Goal: Task Accomplishment & Management: Use online tool/utility

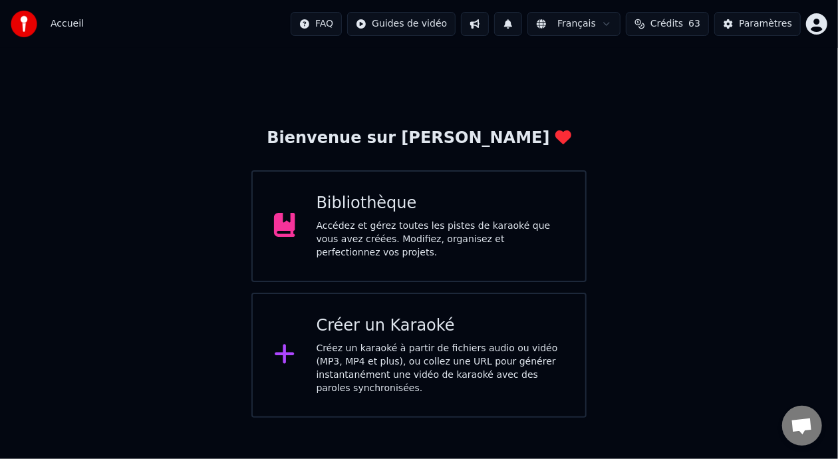
click at [437, 234] on div "Accédez et gérez toutes les pistes de karaoké que vous avez créées. Modifiez, o…" at bounding box center [441, 240] width 248 height 40
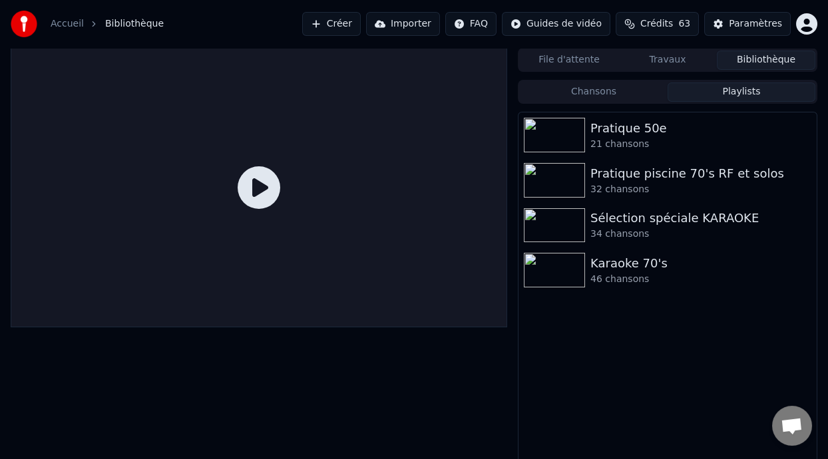
click at [740, 87] on button "Playlists" at bounding box center [741, 92] width 148 height 19
click at [661, 133] on div "Pratique 50e" at bounding box center [694, 128] width 208 height 19
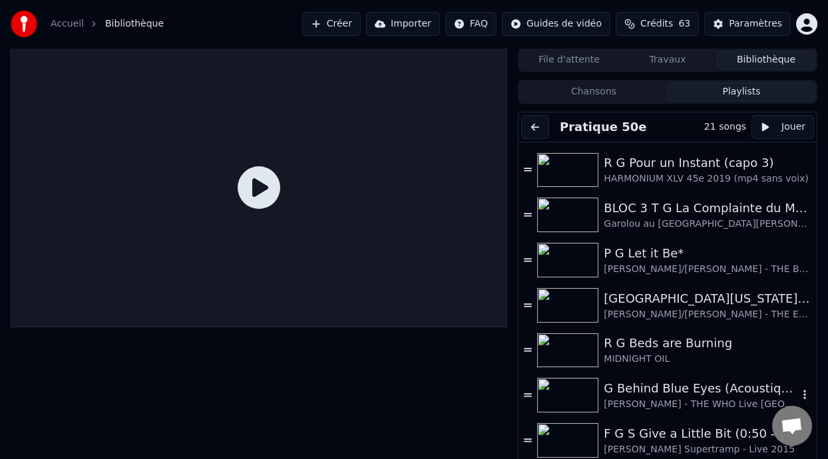
scroll to position [333, 0]
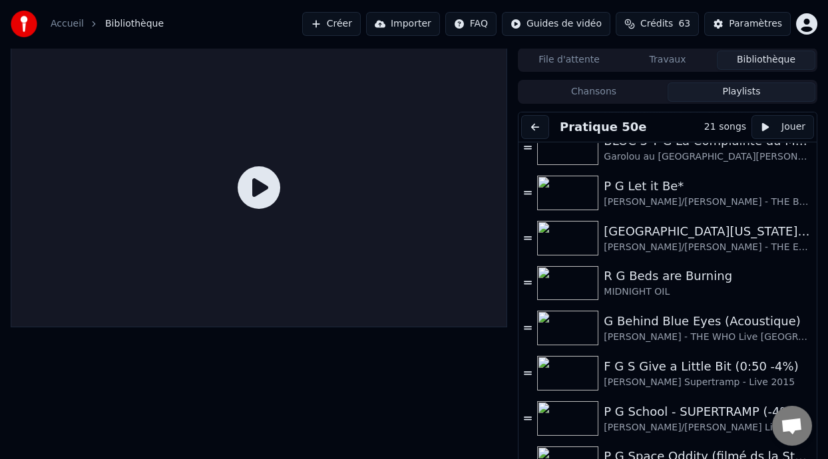
click at [652, 415] on div "P G School - SUPERTRAMP (-4%)" at bounding box center [700, 412] width 194 height 19
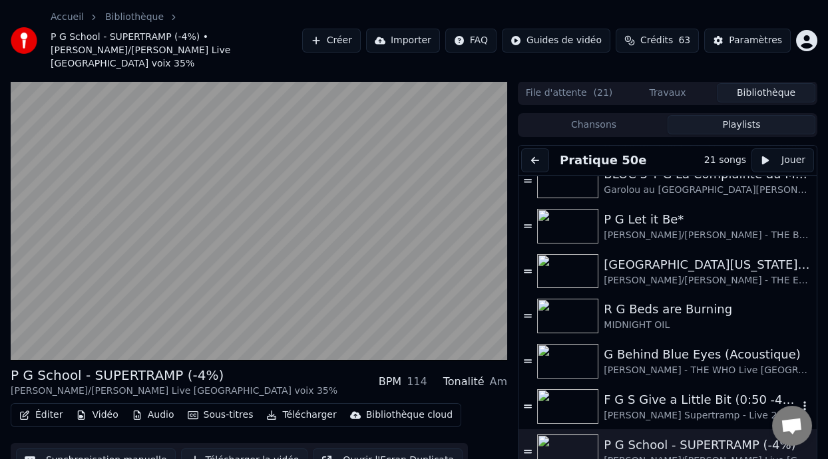
scroll to position [39, 0]
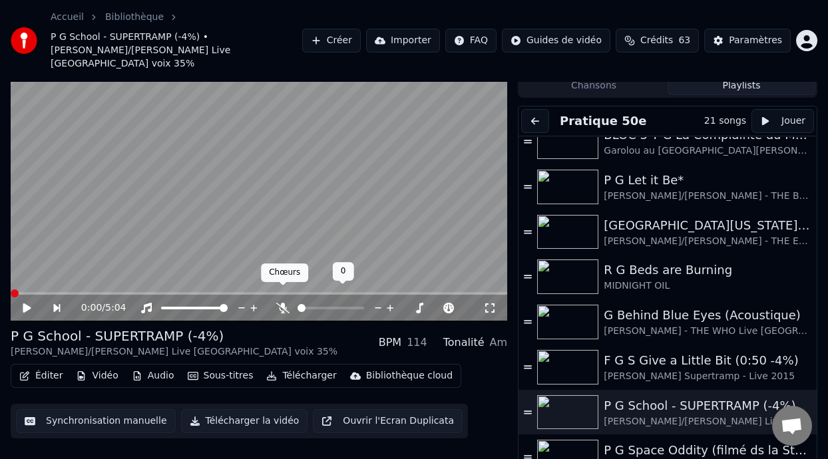
click at [282, 303] on icon at bounding box center [282, 308] width 13 height 11
click at [310, 307] on span at bounding box center [330, 308] width 67 height 3
click at [358, 304] on span at bounding box center [355, 308] width 8 height 8
click at [279, 303] on icon at bounding box center [282, 308] width 13 height 11
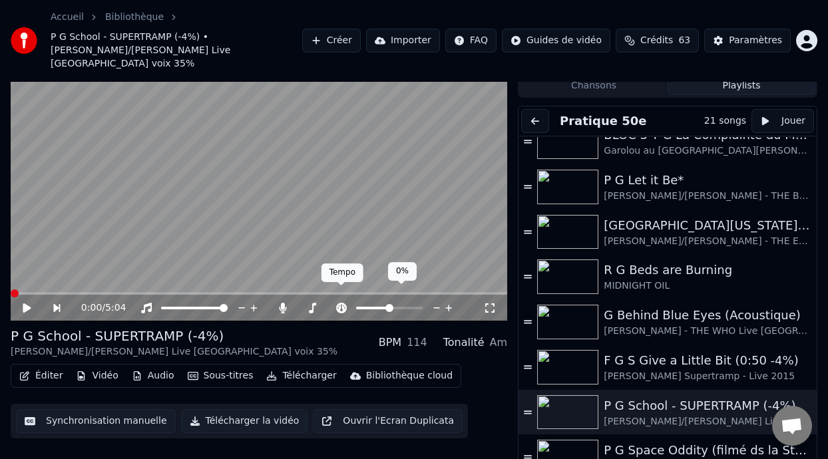
click at [341, 303] on icon at bounding box center [341, 308] width 13 height 11
click at [385, 304] on span at bounding box center [386, 308] width 8 height 8
click at [379, 307] on span at bounding box center [371, 308] width 30 height 3
click at [384, 304] on span at bounding box center [385, 308] width 8 height 8
click at [25, 303] on icon at bounding box center [27, 307] width 8 height 9
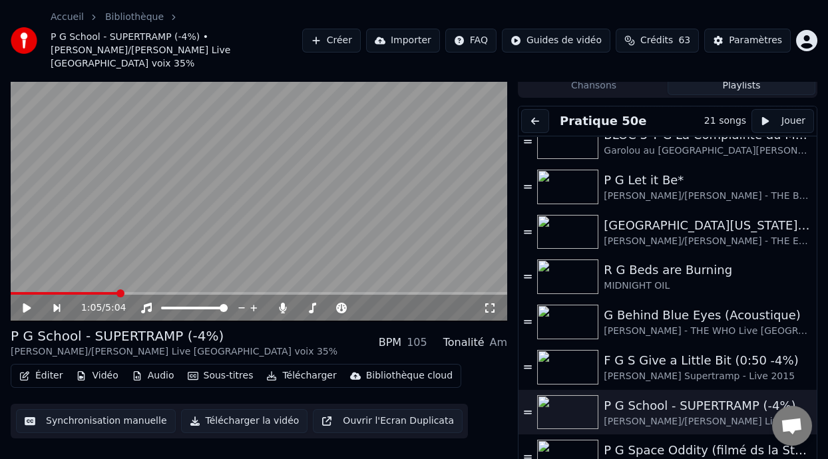
click at [18, 292] on span at bounding box center [64, 293] width 107 height 3
click at [385, 304] on span at bounding box center [386, 308] width 8 height 8
click at [349, 301] on div at bounding box center [395, 307] width 120 height 13
click at [385, 304] on span at bounding box center [386, 308] width 8 height 8
click at [13, 292] on span at bounding box center [12, 293] width 3 height 3
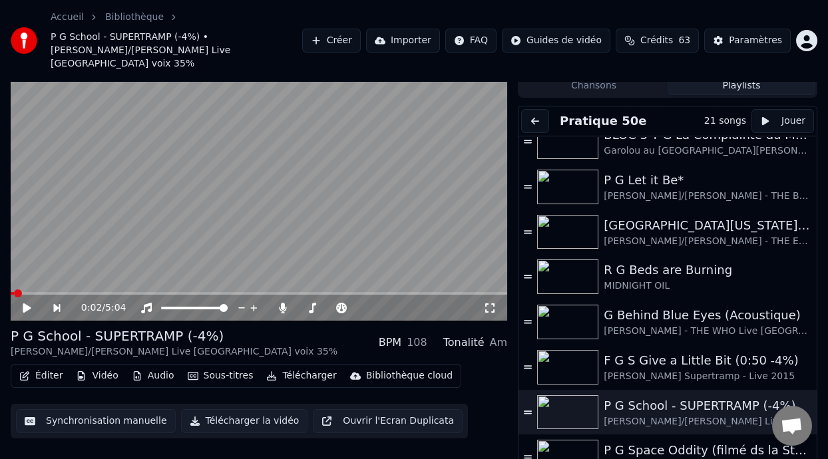
click at [24, 303] on icon at bounding box center [27, 307] width 8 height 9
click at [377, 307] on span at bounding box center [371, 308] width 30 height 3
click at [383, 304] on span at bounding box center [385, 308] width 8 height 8
click at [14, 292] on span at bounding box center [20, 293] width 19 height 3
click at [10, 277] on div "0:02 / 5:04 P G School - SUPERTRAMP (-4%) [PERSON_NAME]/[PERSON_NAME] Live [GEO…" at bounding box center [414, 257] width 828 height 431
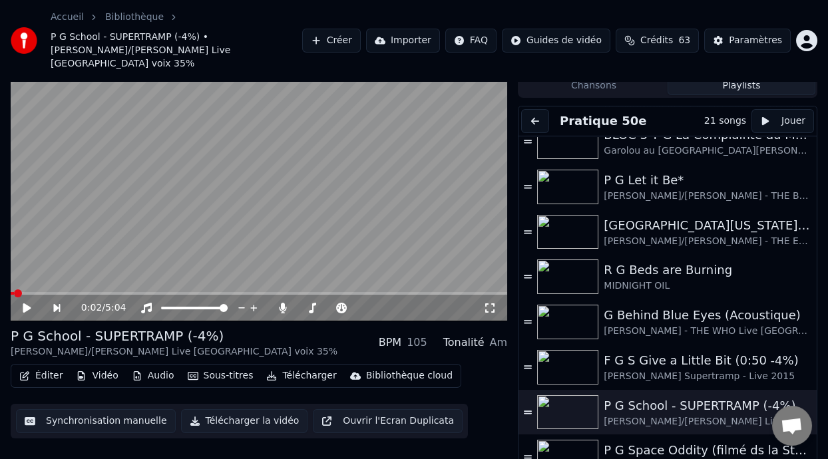
click at [10, 279] on div "0:02 / 5:04 P G School - SUPERTRAMP (-4%) [PERSON_NAME]/[PERSON_NAME] Live [GEO…" at bounding box center [414, 257] width 828 height 431
click at [11, 292] on span at bounding box center [12, 293] width 3 height 3
click at [492, 303] on icon at bounding box center [489, 308] width 13 height 11
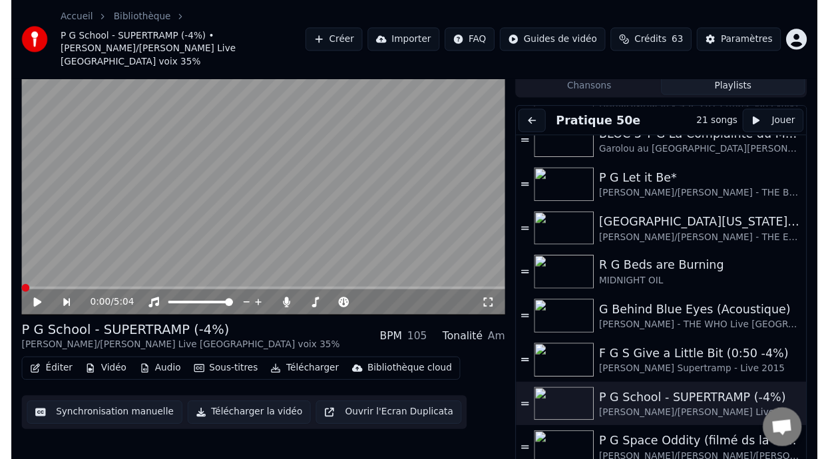
scroll to position [0, 0]
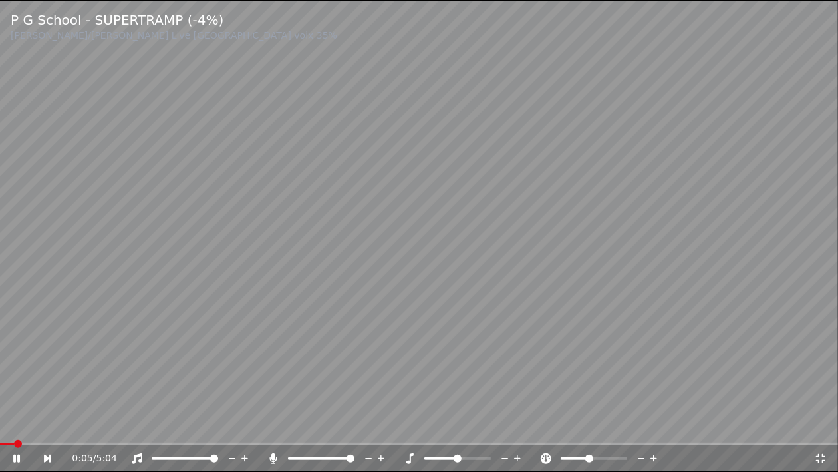
click at [13, 442] on span at bounding box center [7, 443] width 14 height 3
click at [9, 444] on span at bounding box center [7, 443] width 14 height 3
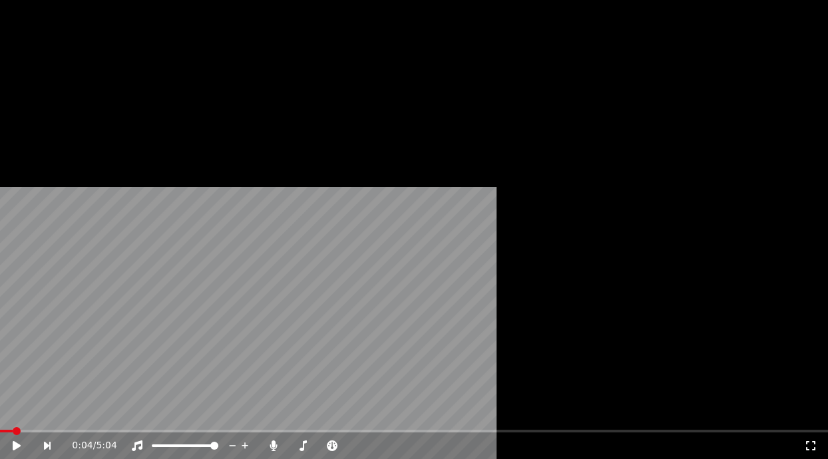
scroll to position [39, 0]
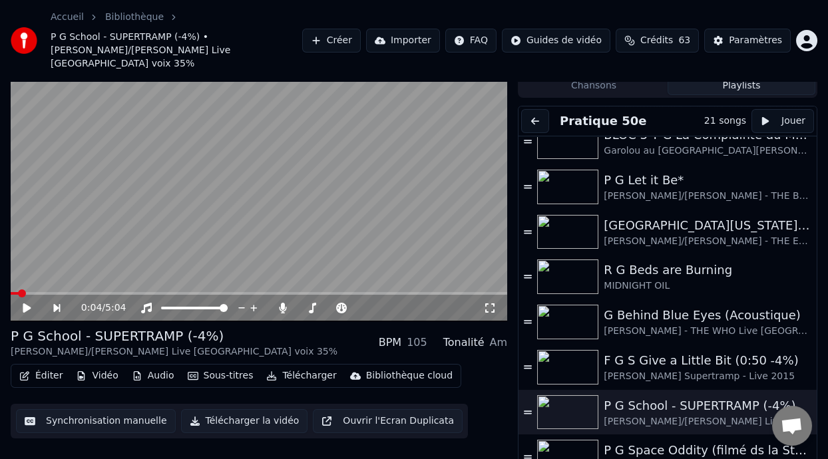
click at [480, 409] on div "Éditer Vidéo Audio Sous-titres Télécharger Bibliothèque cloud Synchronisation m…" at bounding box center [259, 401] width 496 height 75
click at [12, 292] on span at bounding box center [11, 293] width 1 height 3
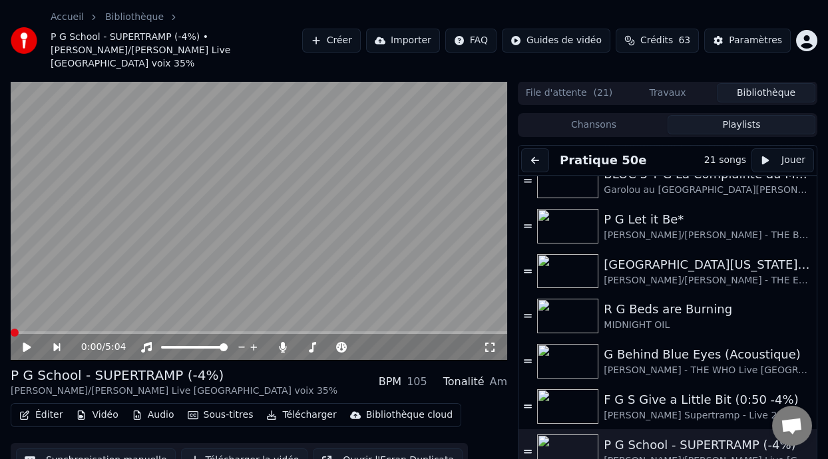
click at [26, 343] on icon at bounding box center [27, 347] width 8 height 9
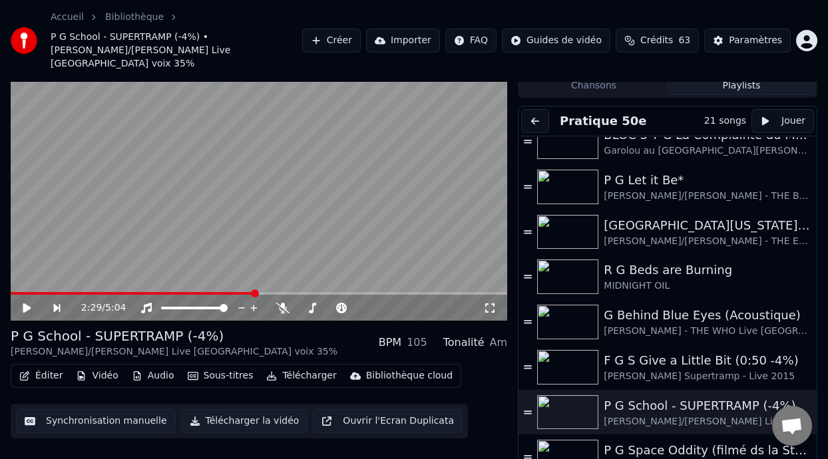
click at [27, 303] on icon at bounding box center [36, 308] width 30 height 11
click at [367, 292] on span at bounding box center [201, 293] width 381 height 3
click at [27, 303] on icon at bounding box center [27, 307] width 8 height 9
drag, startPoint x: 27, startPoint y: 292, endPoint x: 34, endPoint y: 293, distance: 6.8
click at [34, 303] on icon at bounding box center [36, 308] width 30 height 11
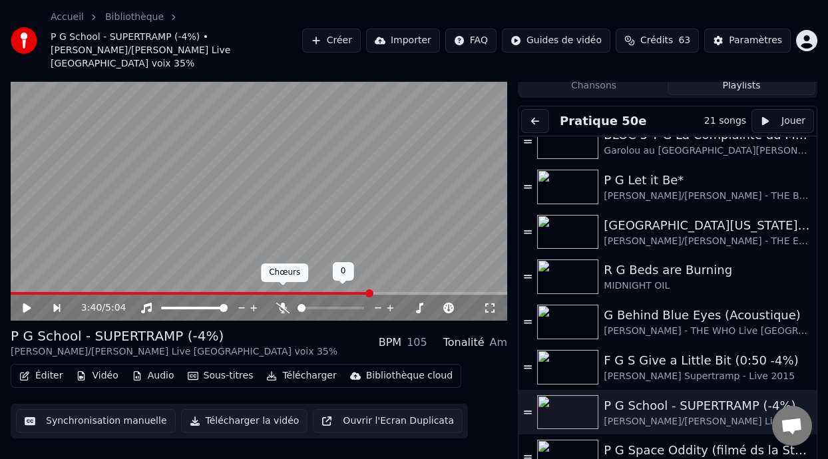
click at [282, 303] on icon at bounding box center [282, 308] width 13 height 11
click at [31, 303] on icon at bounding box center [36, 308] width 30 height 11
click at [232, 246] on video at bounding box center [259, 181] width 496 height 279
click at [52, 367] on button "Éditer" at bounding box center [41, 376] width 54 height 19
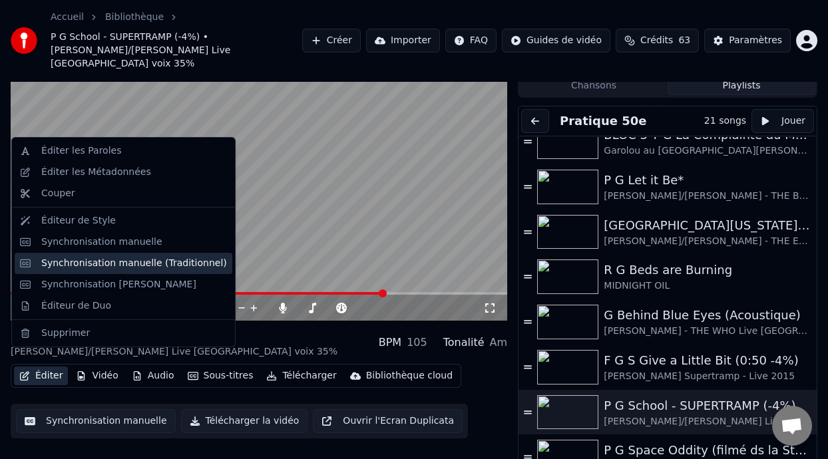
click at [160, 265] on div "Synchronisation manuelle (Traditionnel)" at bounding box center [134, 263] width 186 height 13
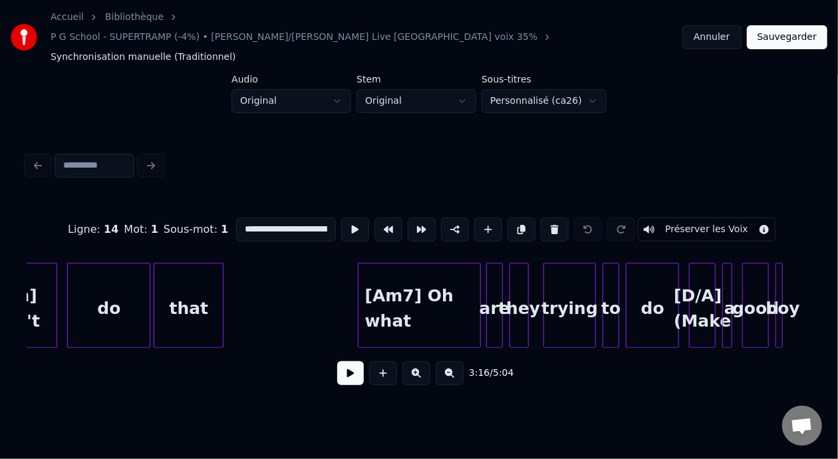
scroll to position [0, 36995]
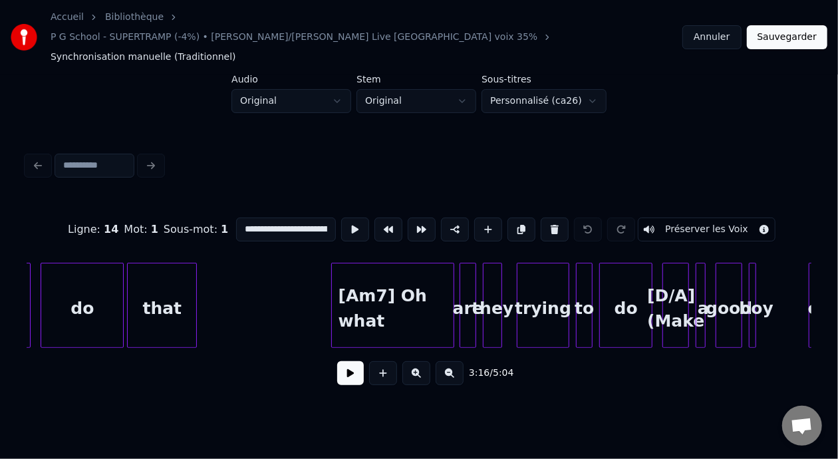
click at [674, 281] on div "[D/A] (Make" at bounding box center [675, 308] width 25 height 90
click at [236, 218] on input "**********" at bounding box center [286, 230] width 100 height 24
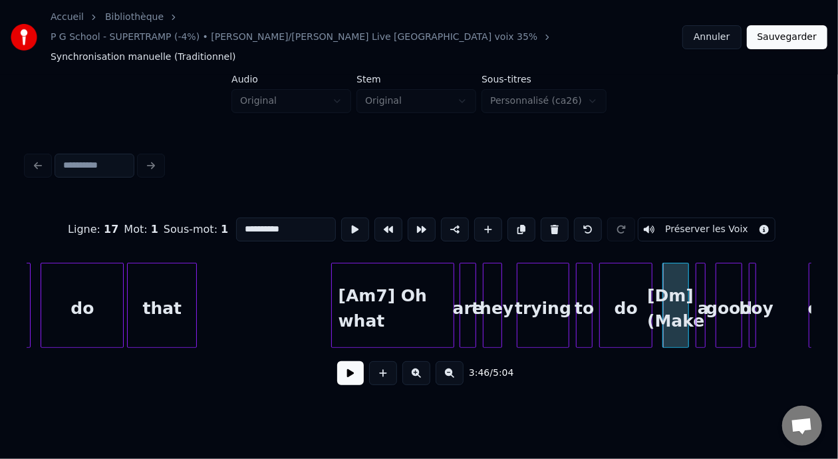
type input "**********"
click at [342, 361] on button at bounding box center [350, 373] width 27 height 24
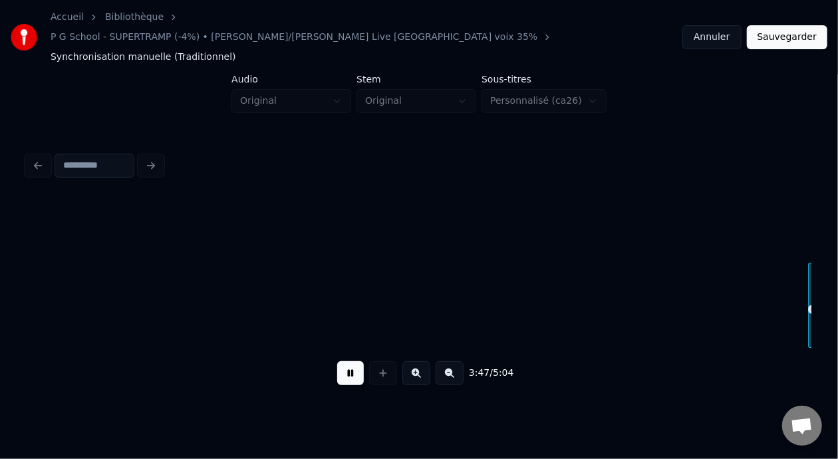
scroll to position [0, 37783]
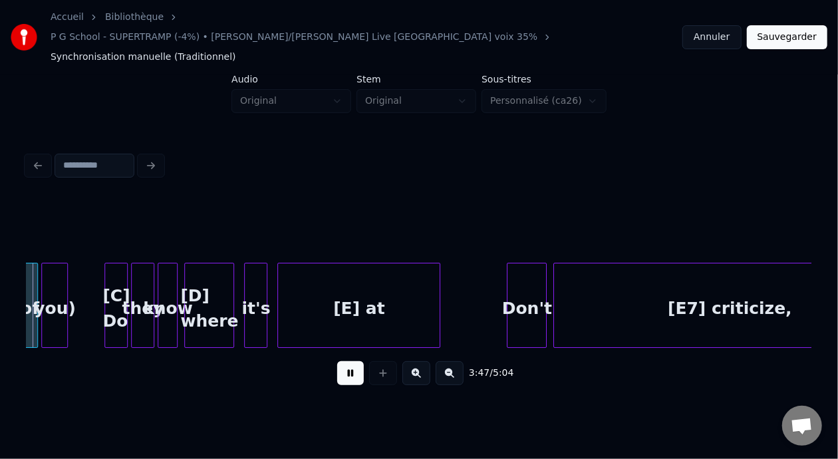
click at [342, 361] on button at bounding box center [350, 373] width 27 height 24
click at [201, 279] on div "[D] where" at bounding box center [209, 308] width 49 height 90
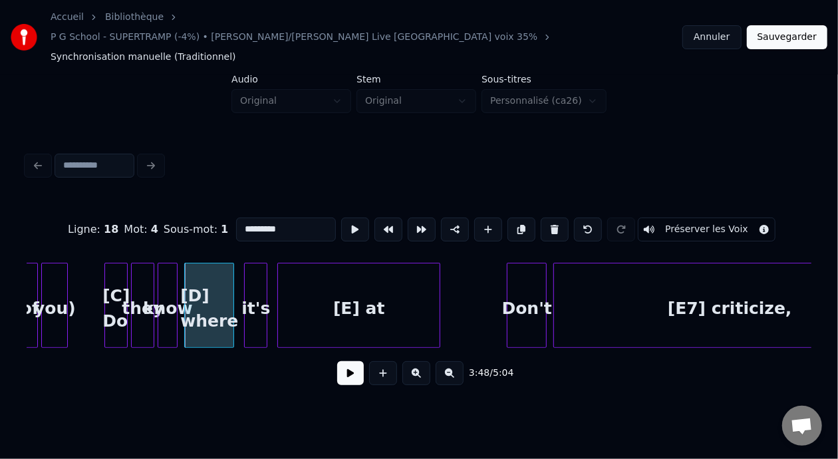
click at [236, 218] on input "*********" at bounding box center [286, 230] width 100 height 24
click at [116, 281] on div "[C] Do" at bounding box center [116, 308] width 22 height 90
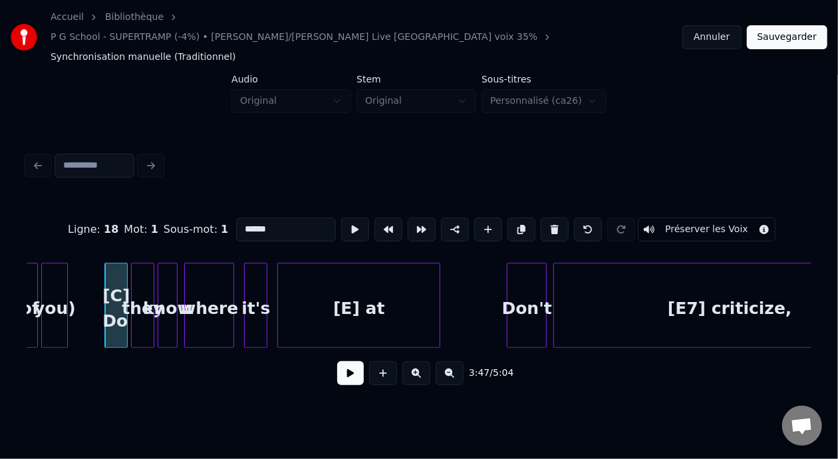
type input "******"
click at [340, 361] on button at bounding box center [350, 373] width 27 height 24
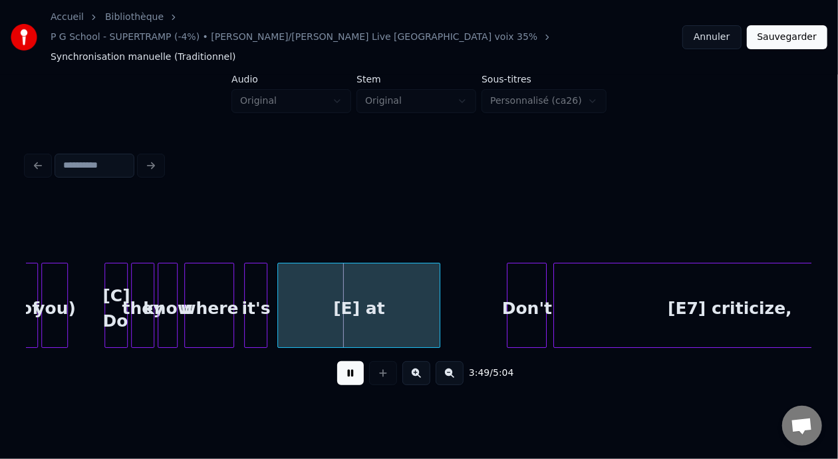
click at [340, 361] on button at bounding box center [350, 373] width 27 height 24
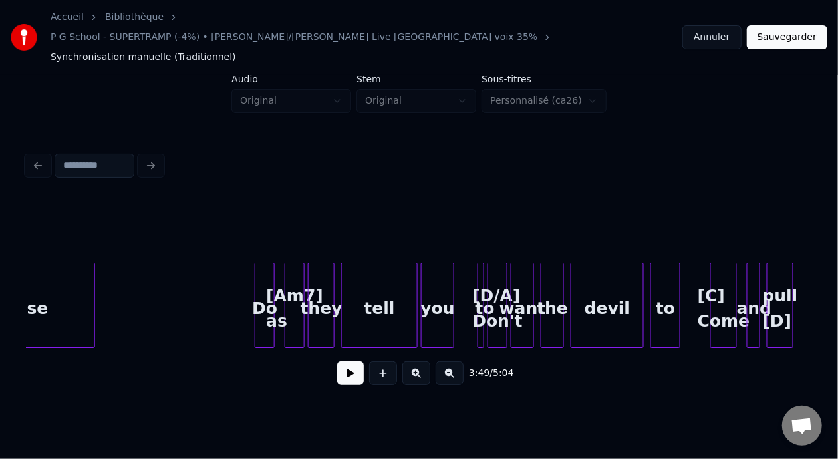
scroll to position [0, 39042]
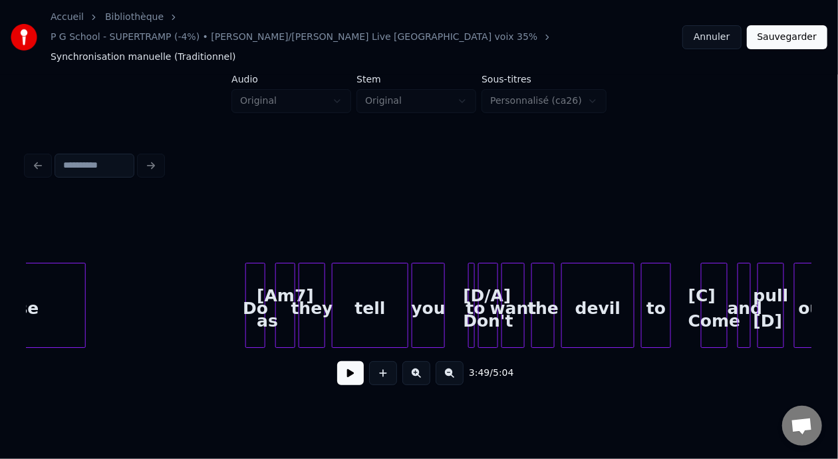
click at [491, 275] on div "[D/A] Don't" at bounding box center [488, 308] width 19 height 90
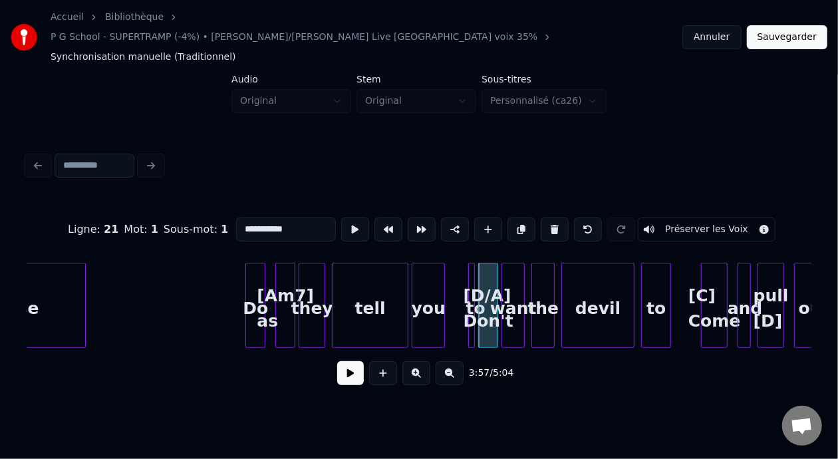
click at [236, 218] on input "**********" at bounding box center [286, 230] width 100 height 24
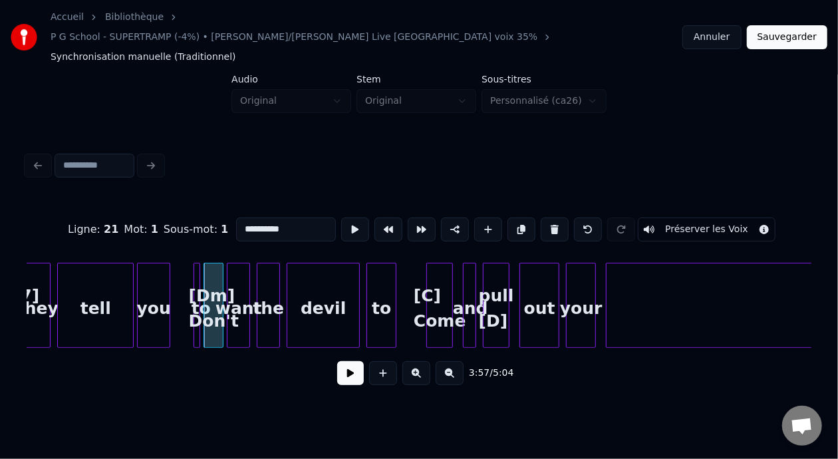
scroll to position [0, 39344]
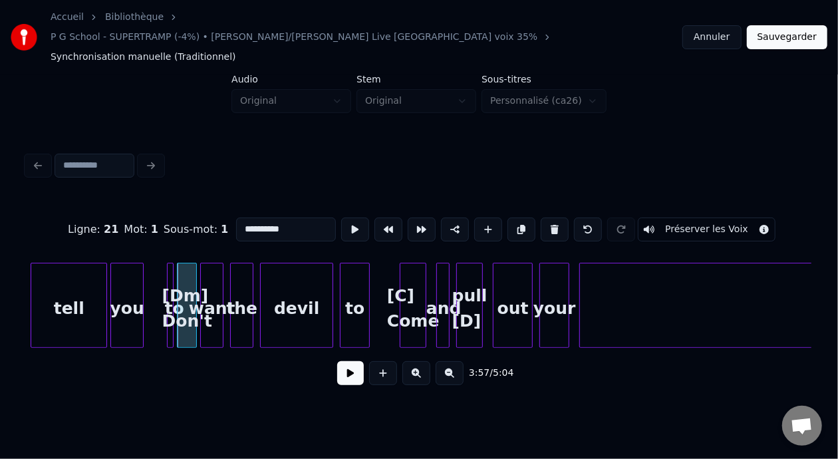
click at [471, 286] on div "pull [D]" at bounding box center [469, 308] width 25 height 90
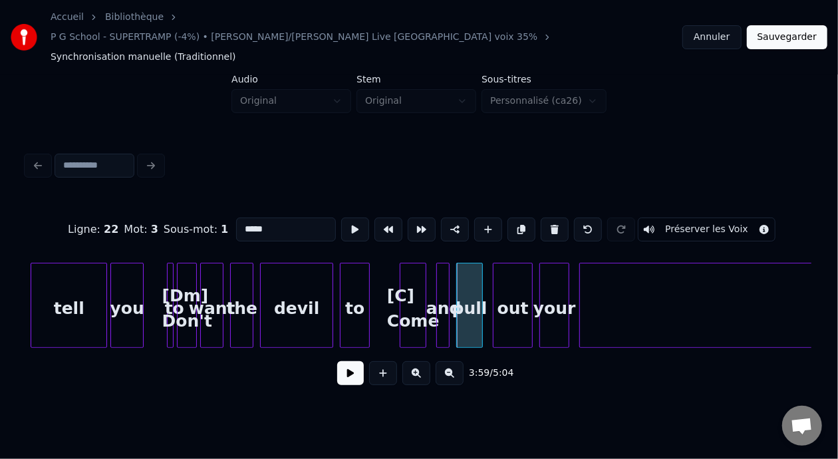
type input "****"
click at [352, 361] on button at bounding box center [350, 373] width 27 height 24
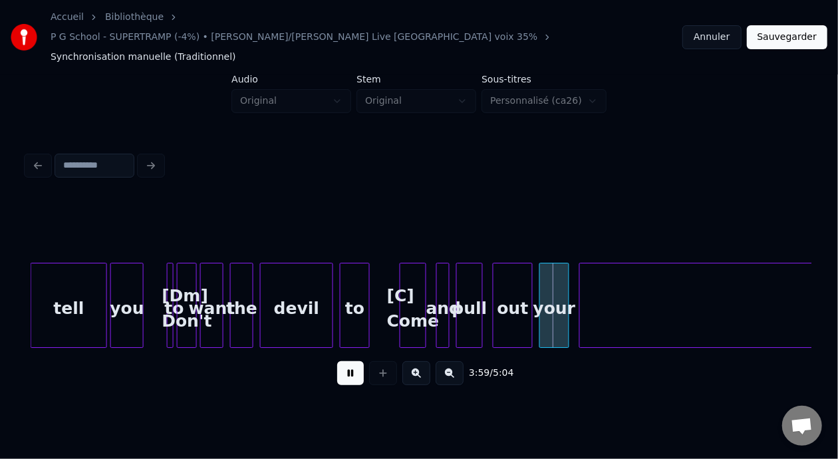
click at [352, 361] on button at bounding box center [350, 373] width 27 height 24
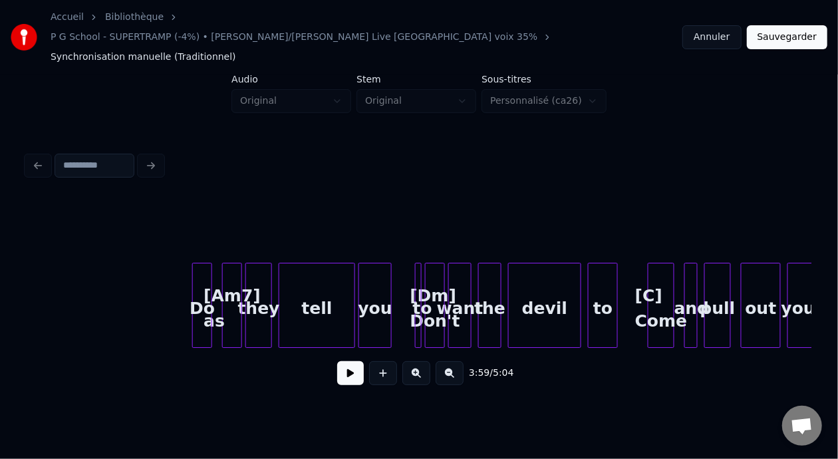
scroll to position [0, 39086]
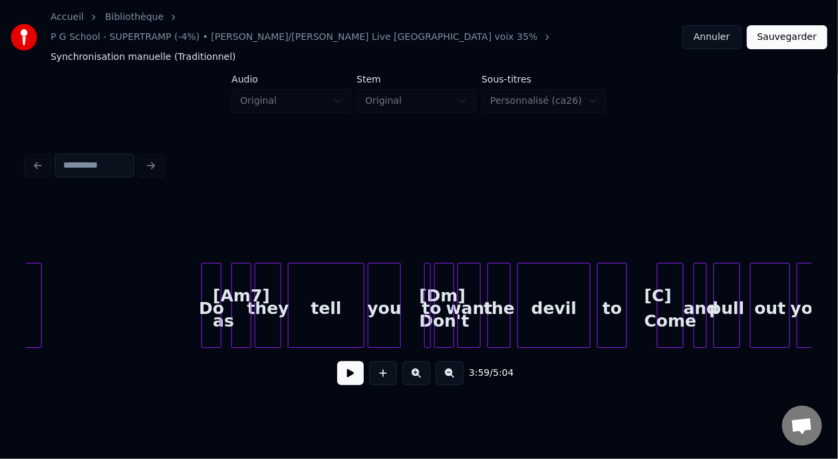
click at [232, 279] on div "[Am7] as" at bounding box center [241, 308] width 19 height 90
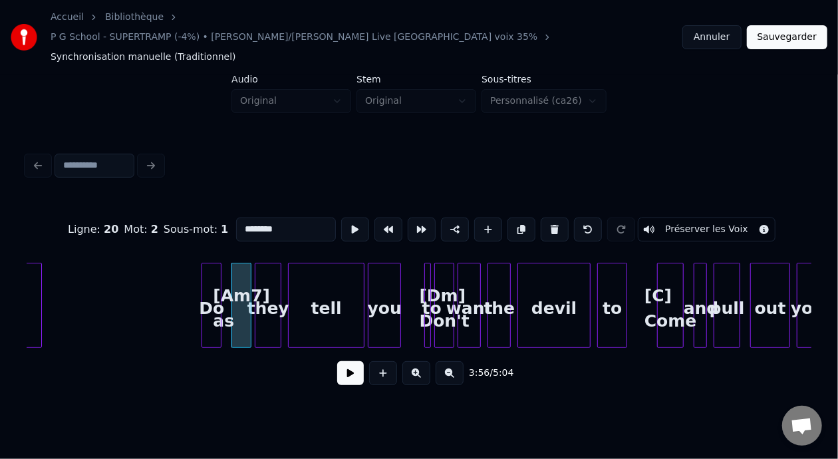
click at [343, 361] on button at bounding box center [350, 373] width 27 height 24
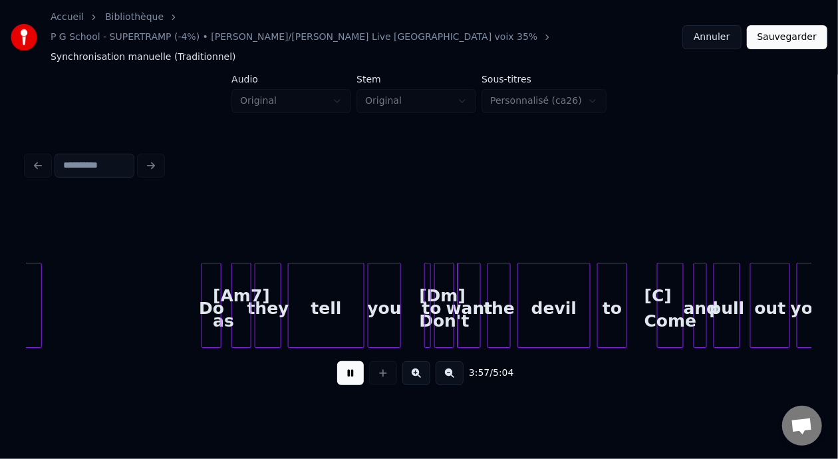
click at [343, 361] on button at bounding box center [350, 373] width 27 height 24
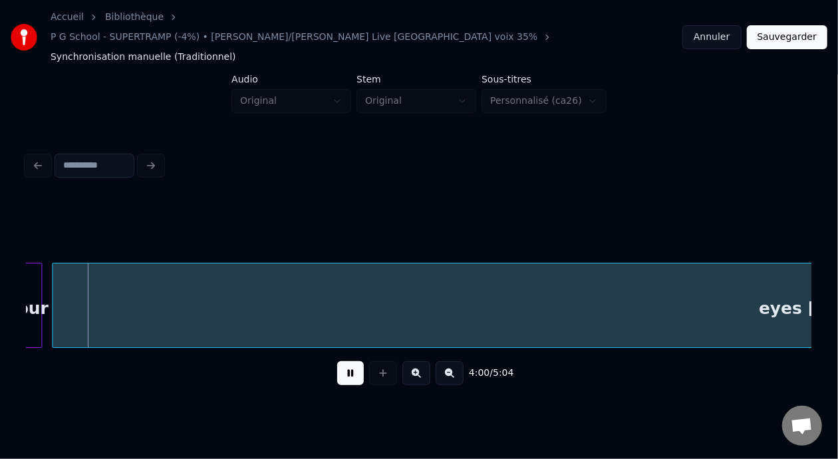
click at [343, 361] on button at bounding box center [350, 373] width 27 height 24
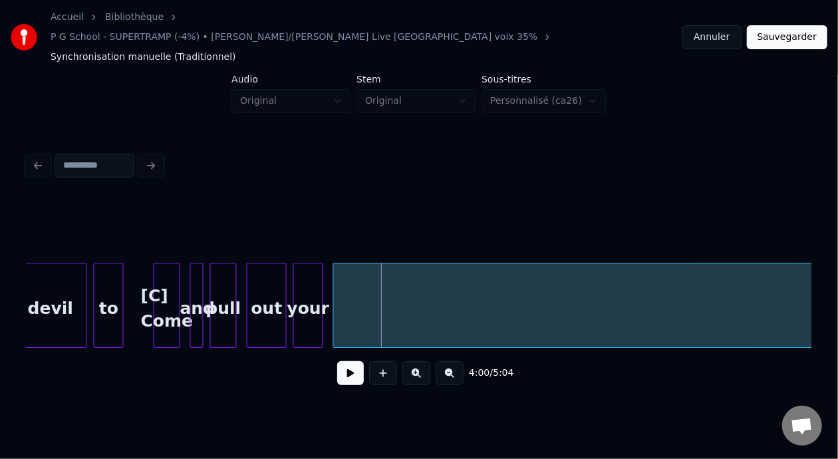
scroll to position [0, 38924]
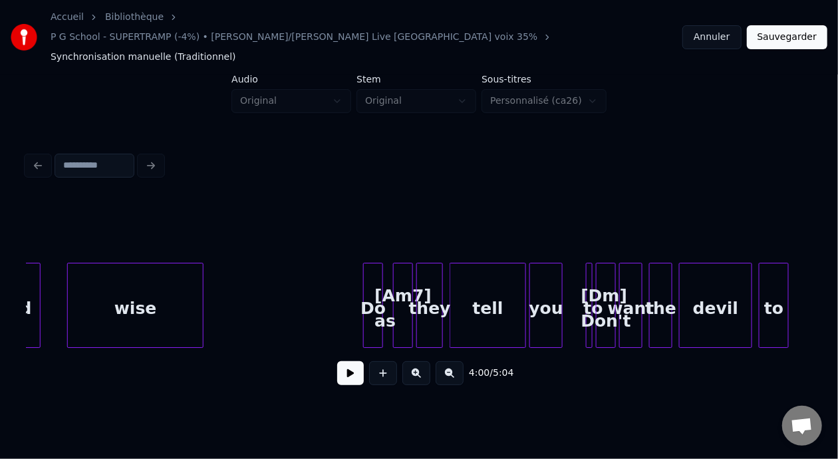
click at [615, 283] on div "[Dm] Don't" at bounding box center [606, 308] width 19 height 90
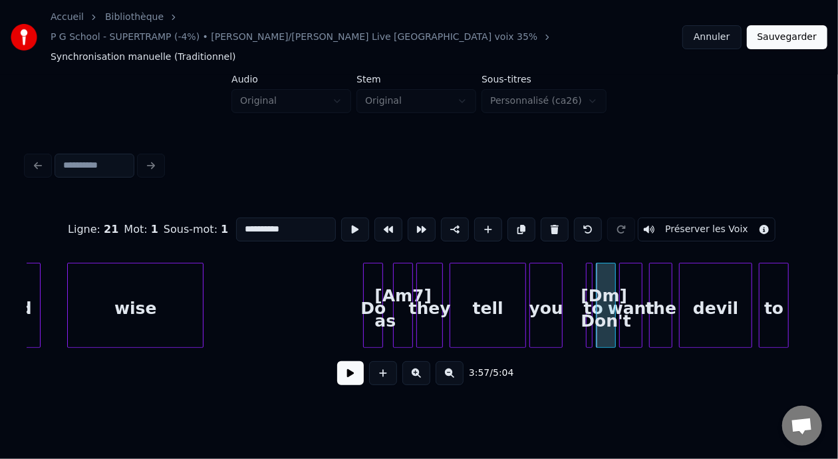
click at [351, 361] on button at bounding box center [350, 373] width 27 height 24
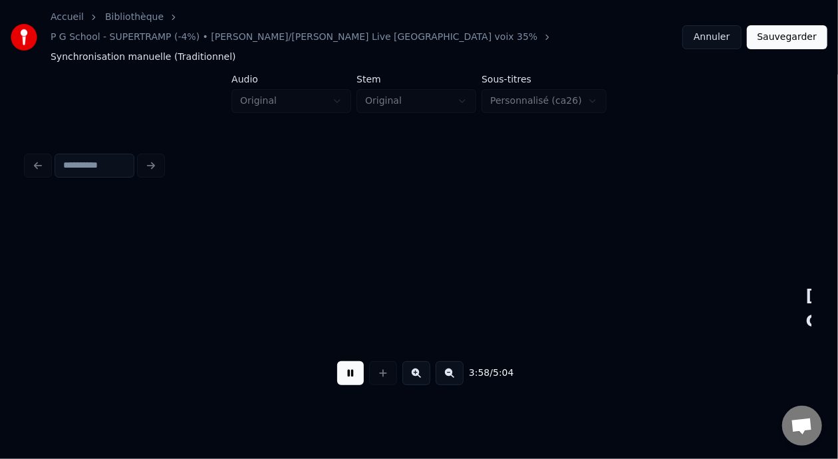
scroll to position [0, 39710]
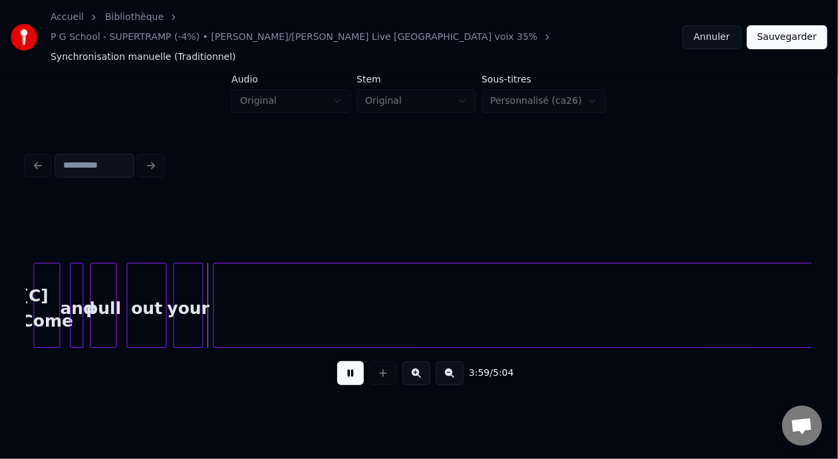
click at [351, 361] on button at bounding box center [350, 373] width 27 height 24
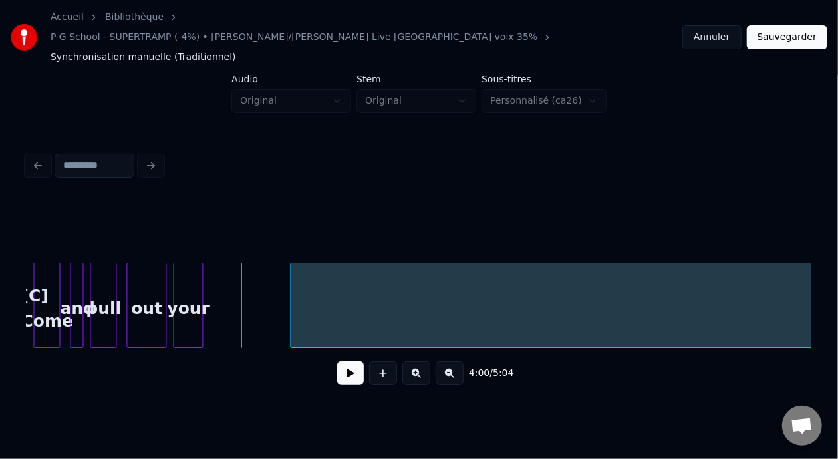
click at [291, 287] on div at bounding box center [293, 305] width 4 height 84
click at [265, 287] on div at bounding box center [265, 305] width 4 height 84
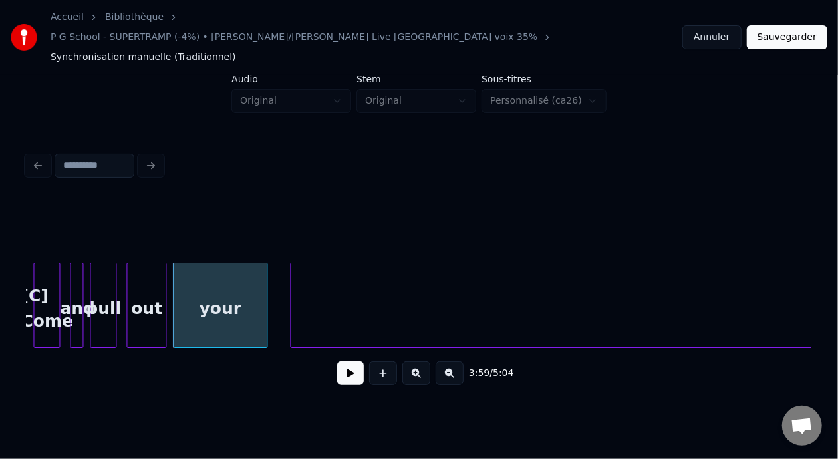
click at [236, 285] on div "your" at bounding box center [220, 308] width 92 height 90
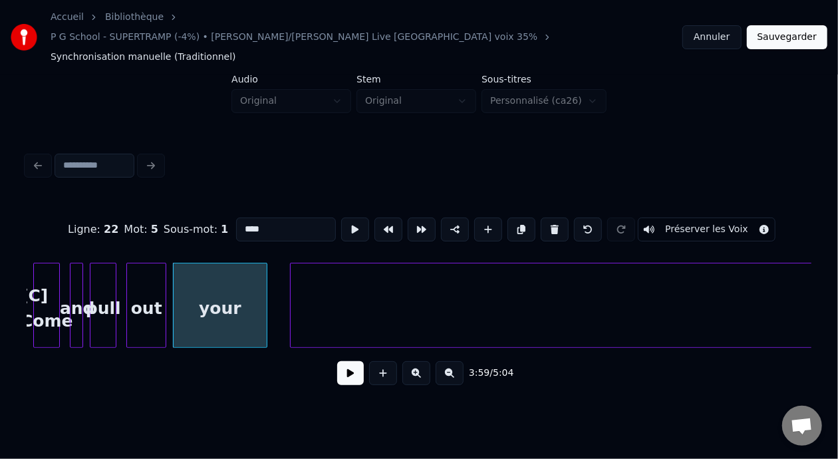
click at [255, 218] on input "****" at bounding box center [286, 230] width 100 height 24
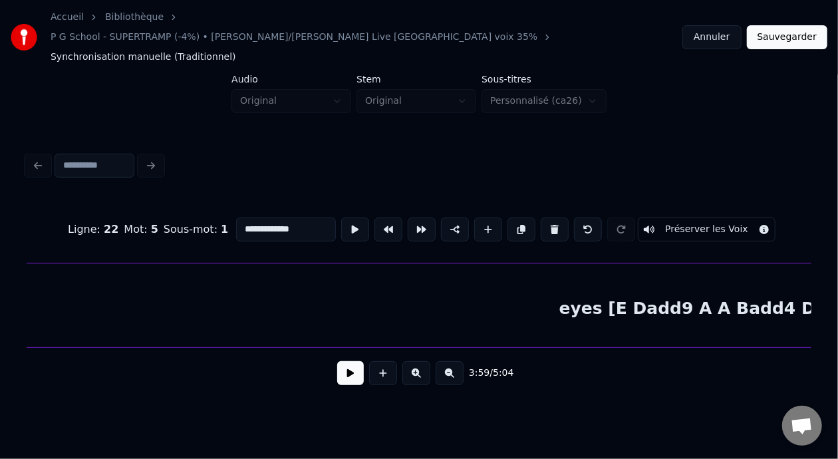
scroll to position [0, 40207]
click at [513, 293] on div "eyes [E Dadd9 A A Badd4 Dadd9 E] x2" at bounding box center [639, 308] width 1691 height 90
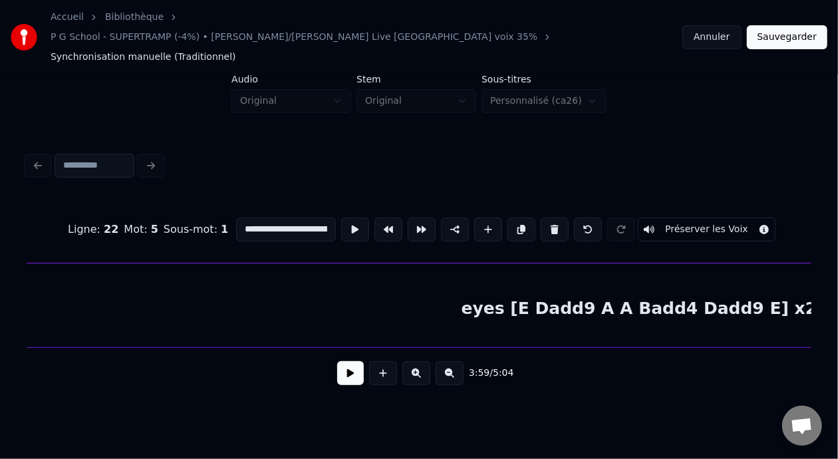
scroll to position [0, 39974]
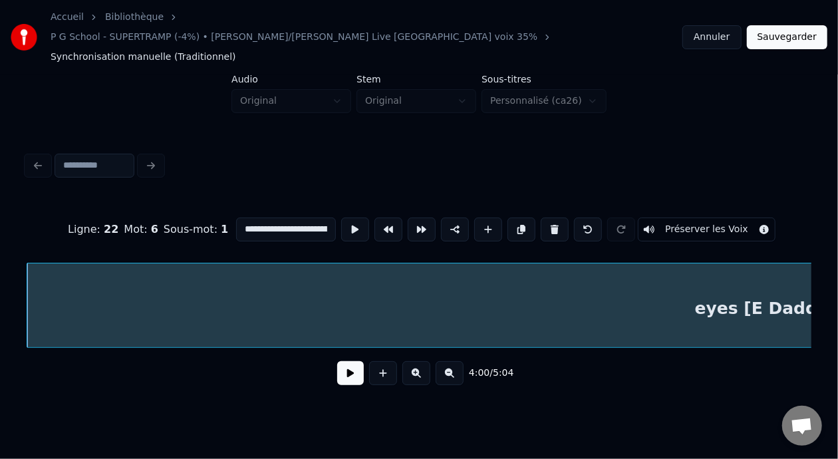
click at [237, 218] on input "**********" at bounding box center [286, 230] width 100 height 24
click at [247, 218] on input "**********" at bounding box center [286, 230] width 100 height 24
click at [236, 218] on input "**********" at bounding box center [286, 230] width 100 height 24
type input "**********"
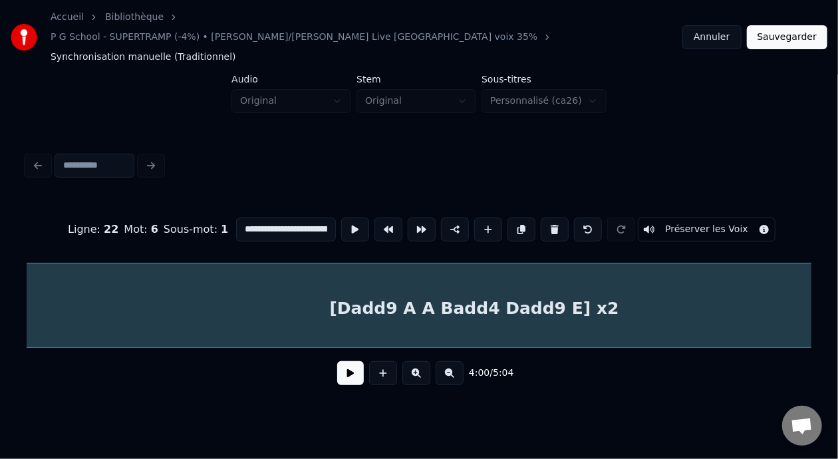
scroll to position [0, 40470]
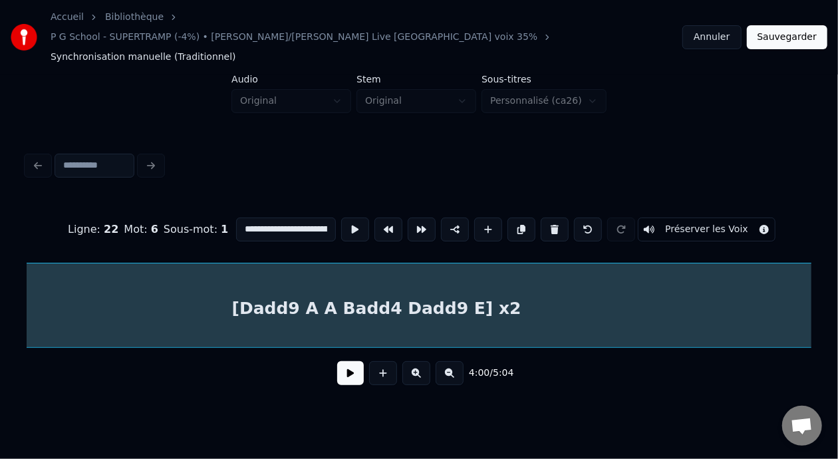
click at [257, 287] on div "[Dadd9 A A Badd4 Dadd9 E] x2" at bounding box center [376, 308] width 1691 height 90
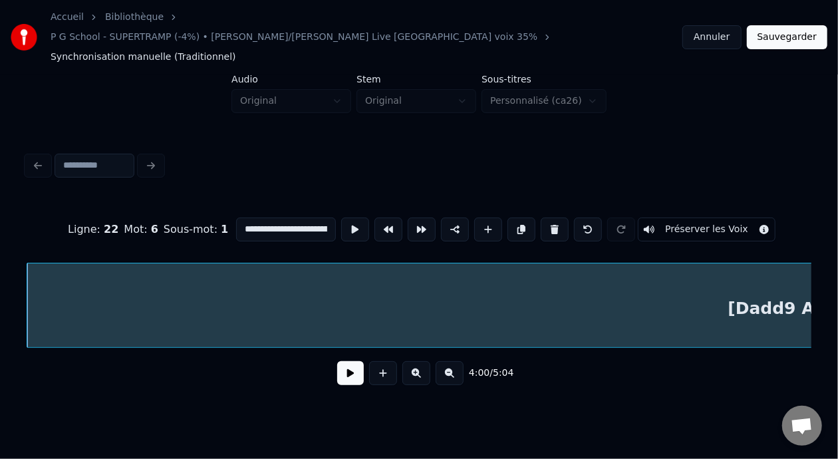
click at [348, 361] on button at bounding box center [350, 373] width 27 height 24
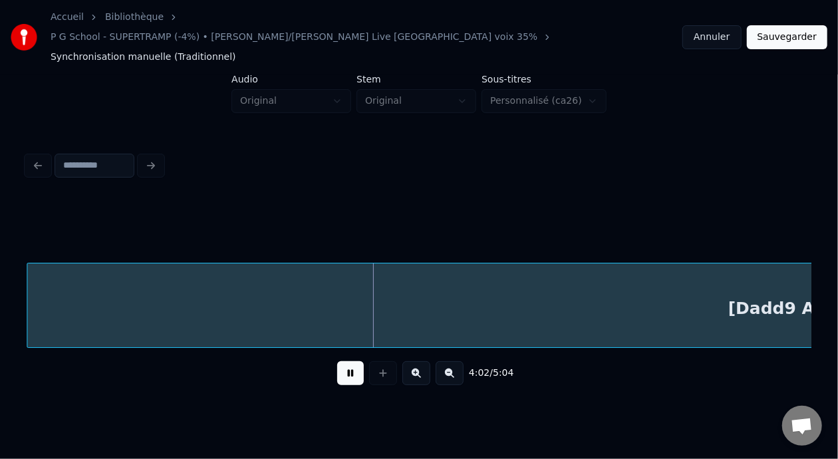
click at [348, 361] on button at bounding box center [350, 373] width 27 height 24
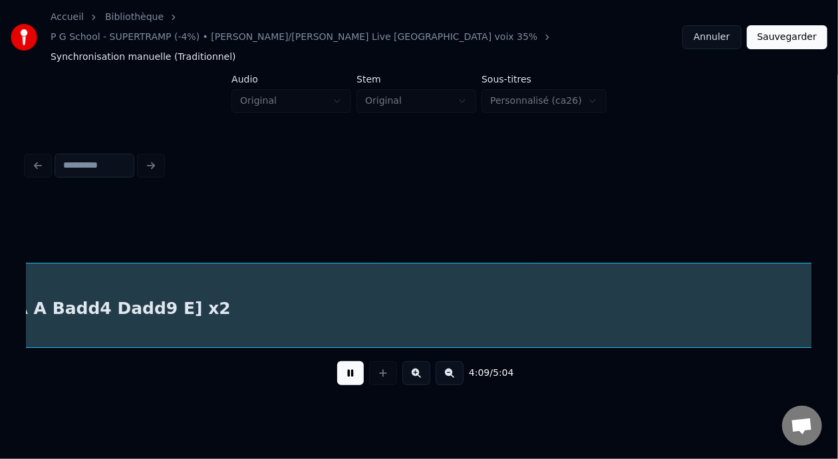
scroll to position [0, 41548]
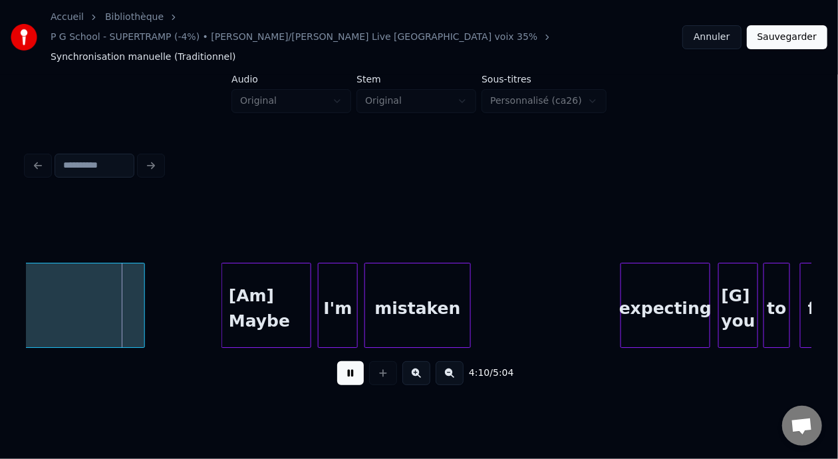
click at [348, 361] on button at bounding box center [350, 373] width 27 height 24
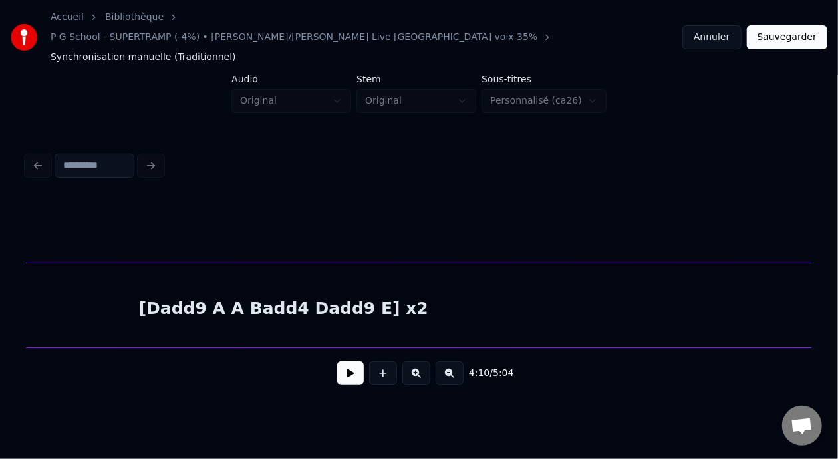
scroll to position [0, 40439]
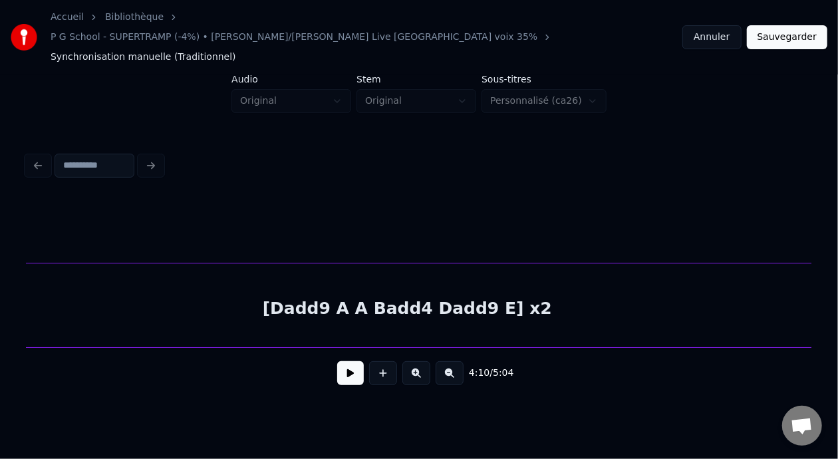
click at [463, 289] on div "[Dadd9 A A Badd4 Dadd9 E] x2" at bounding box center [407, 308] width 1691 height 90
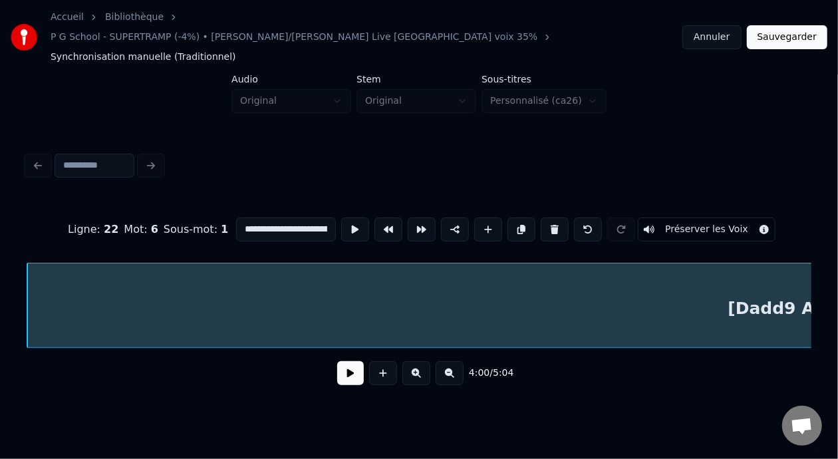
click at [301, 218] on input "**********" at bounding box center [286, 230] width 100 height 24
click at [354, 362] on button at bounding box center [350, 373] width 27 height 24
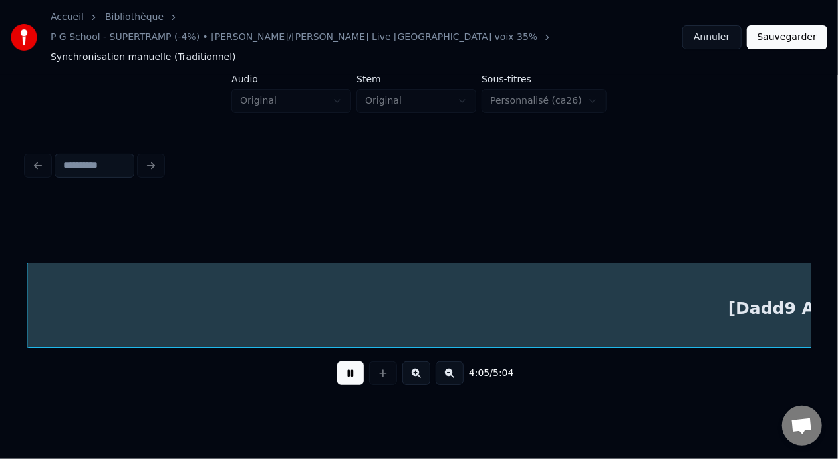
scroll to position [0, 40761]
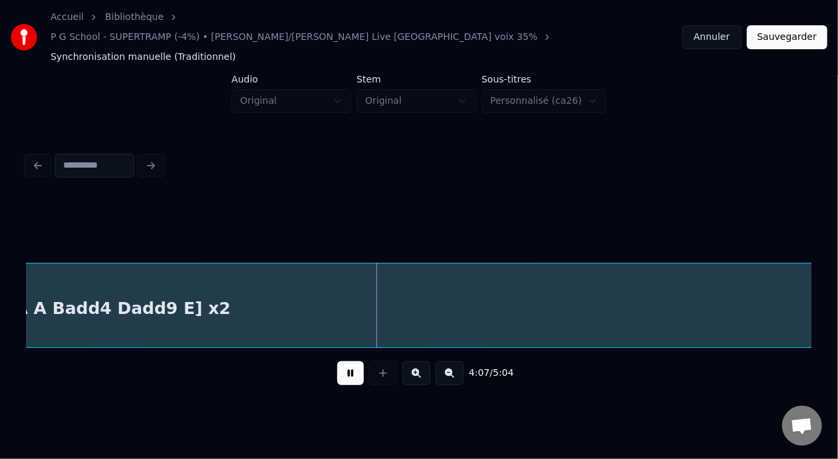
click at [354, 362] on button at bounding box center [350, 373] width 27 height 24
click at [355, 361] on button at bounding box center [350, 373] width 27 height 24
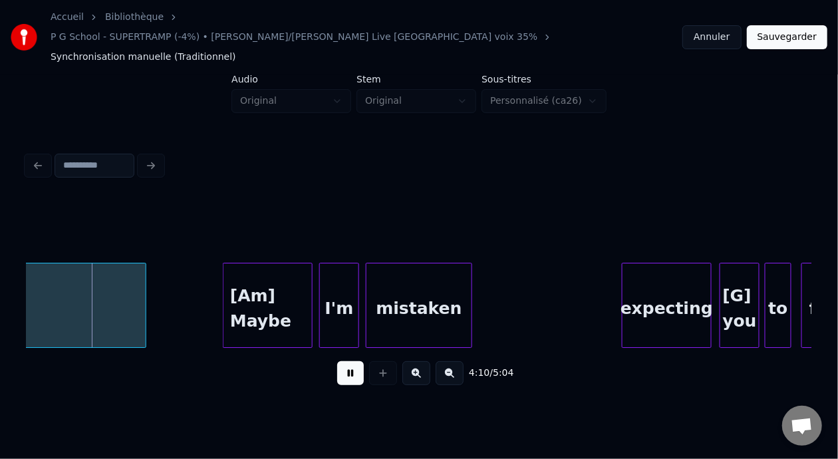
click at [355, 361] on button at bounding box center [350, 373] width 27 height 24
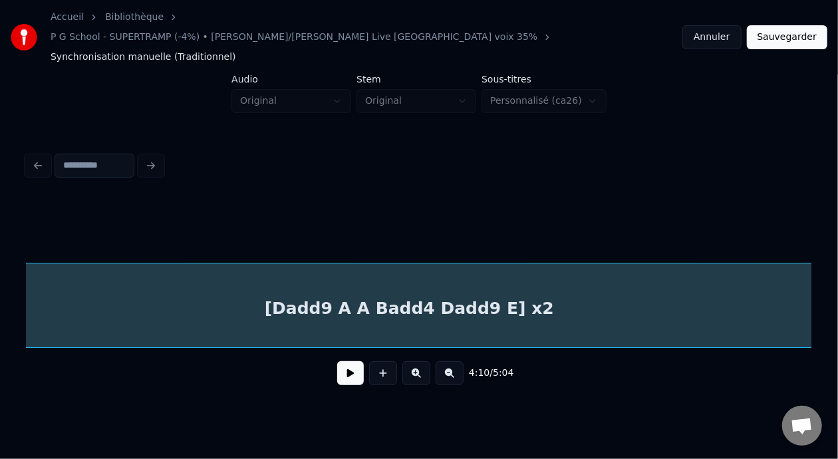
click at [452, 292] on div "[Dadd9 A A Badd4 Dadd9 E] x2" at bounding box center [409, 308] width 1691 height 90
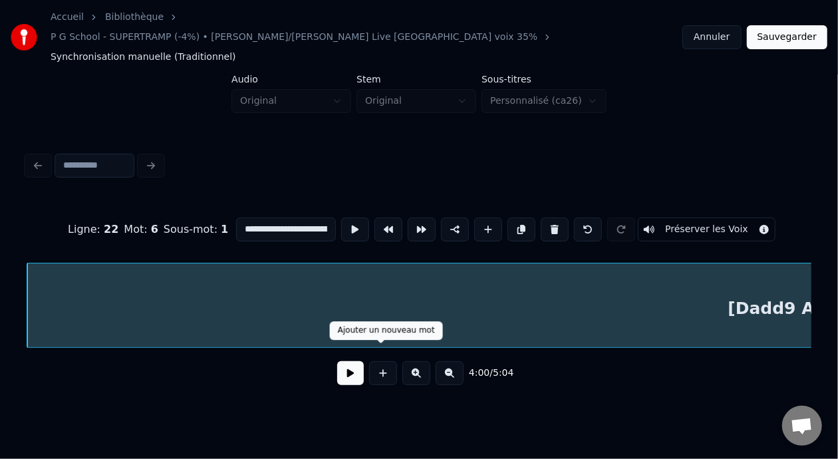
click at [352, 361] on button at bounding box center [350, 373] width 27 height 24
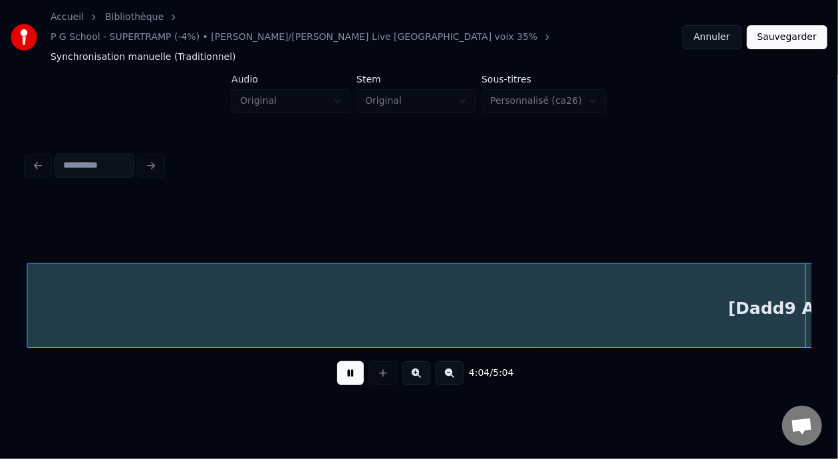
click at [351, 361] on button at bounding box center [350, 373] width 27 height 24
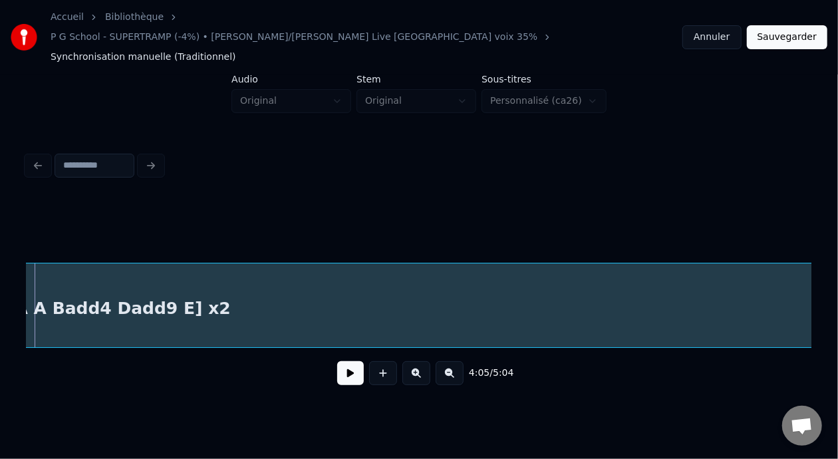
click at [446, 291] on div "[Dadd9 A A Badd4 Dadd9 E] x2" at bounding box center [85, 308] width 1691 height 90
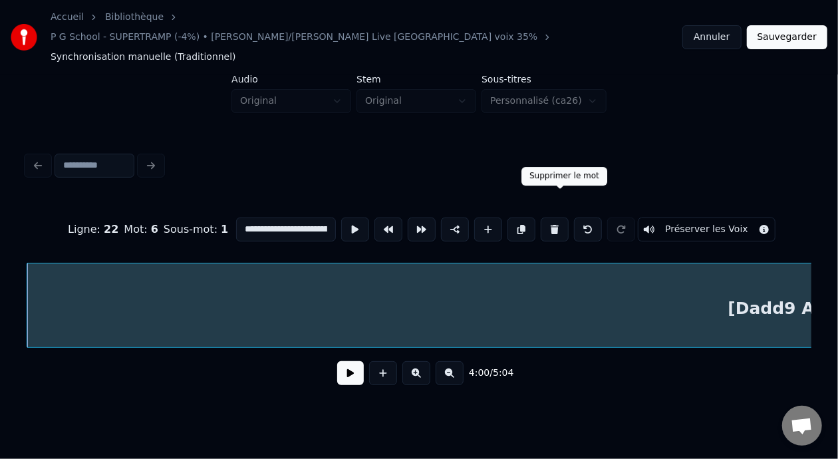
click at [558, 218] on button at bounding box center [555, 230] width 28 height 24
type input "**********"
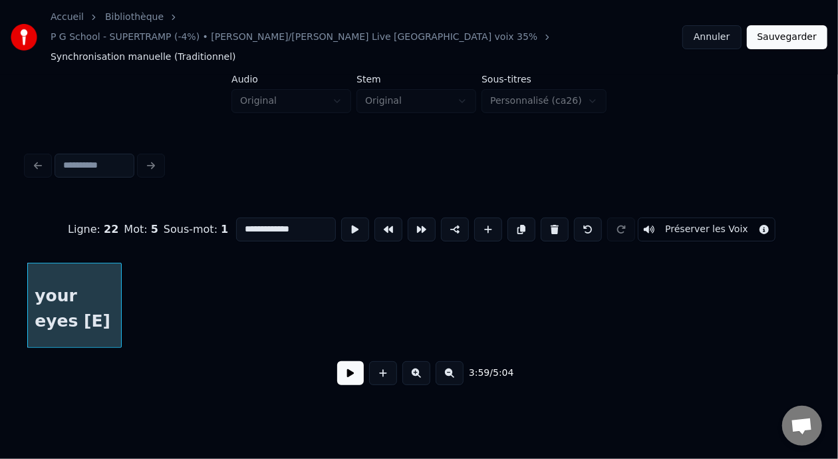
click at [111, 271] on div "your eyes [E]" at bounding box center [74, 308] width 92 height 90
click at [351, 361] on button at bounding box center [350, 373] width 27 height 24
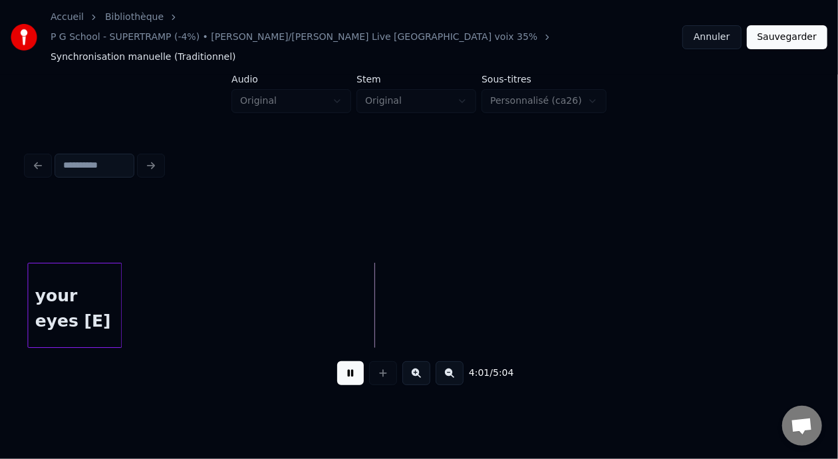
click at [351, 361] on button at bounding box center [350, 373] width 27 height 24
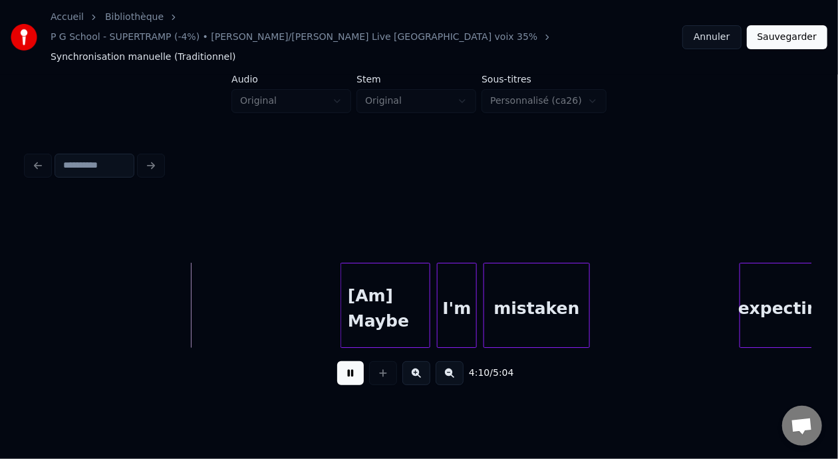
click at [355, 361] on button at bounding box center [350, 373] width 27 height 24
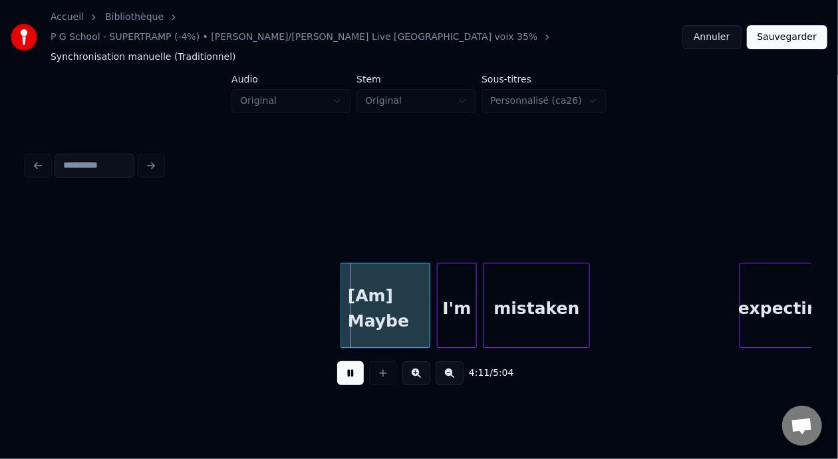
click at [356, 361] on button at bounding box center [350, 373] width 27 height 24
click at [351, 361] on button at bounding box center [350, 373] width 27 height 24
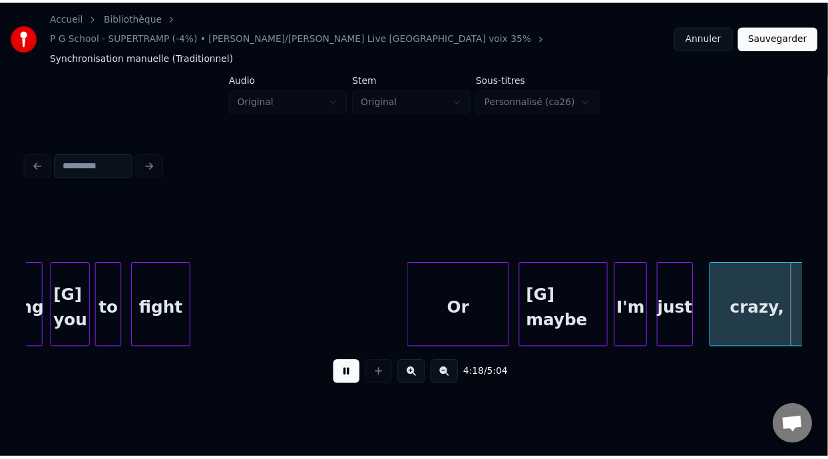
scroll to position [0, 43003]
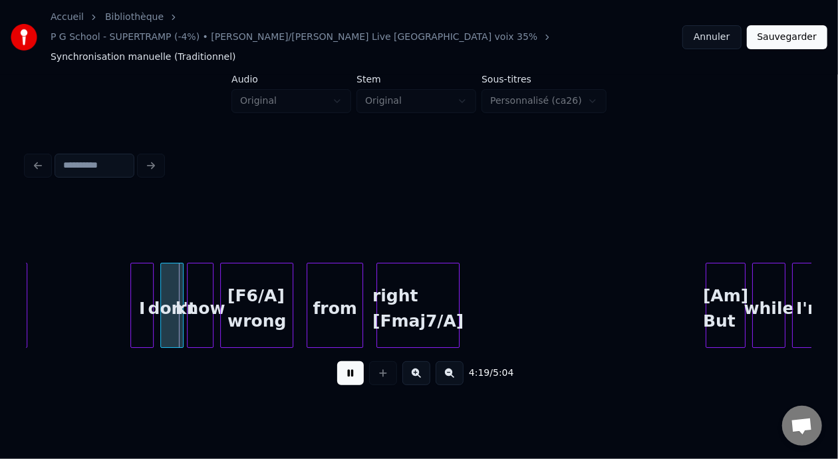
click at [345, 363] on button at bounding box center [350, 373] width 27 height 24
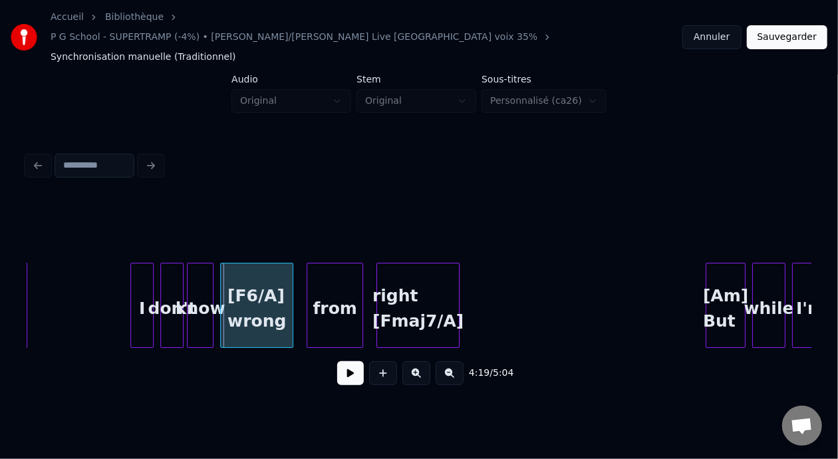
click at [794, 28] on button "Sauvegarder" at bounding box center [787, 37] width 81 height 24
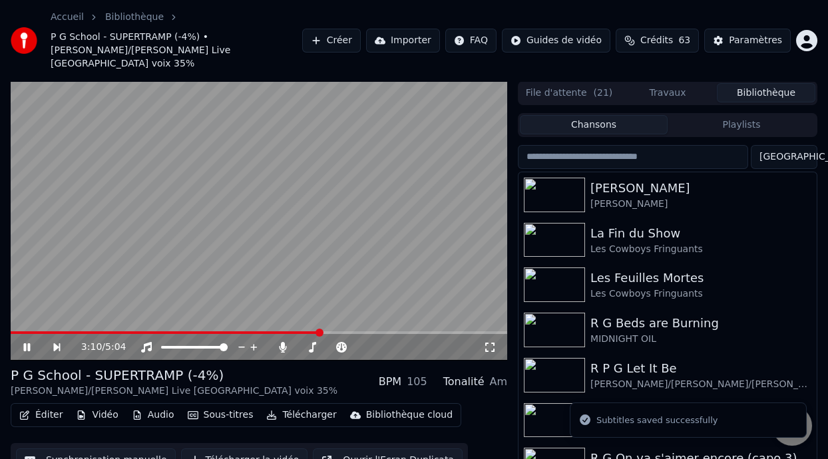
click at [321, 329] on span at bounding box center [319, 333] width 8 height 8
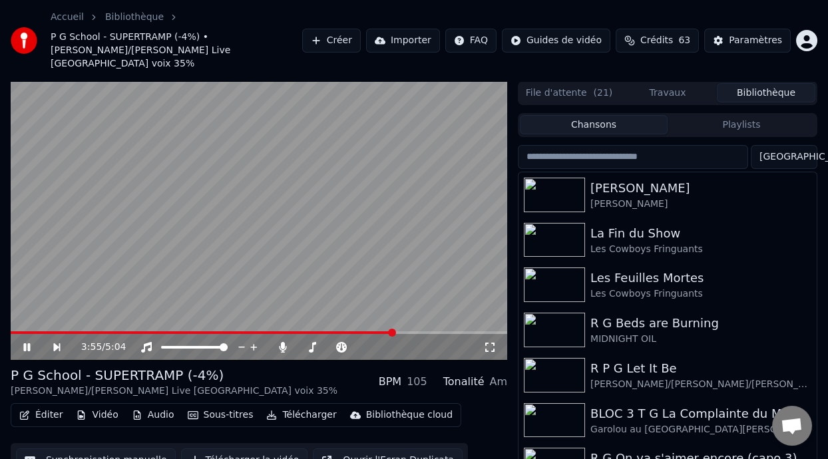
click at [393, 329] on span at bounding box center [392, 333] width 8 height 8
click at [26, 342] on icon at bounding box center [36, 347] width 30 height 11
click at [26, 343] on icon at bounding box center [27, 347] width 8 height 9
click at [26, 342] on icon at bounding box center [36, 347] width 30 height 11
click at [26, 343] on icon at bounding box center [27, 347] width 8 height 9
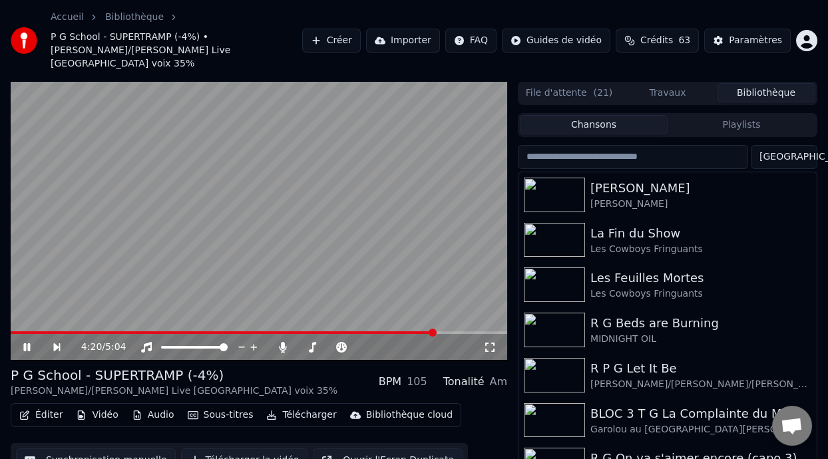
click at [25, 343] on icon at bounding box center [26, 347] width 7 height 8
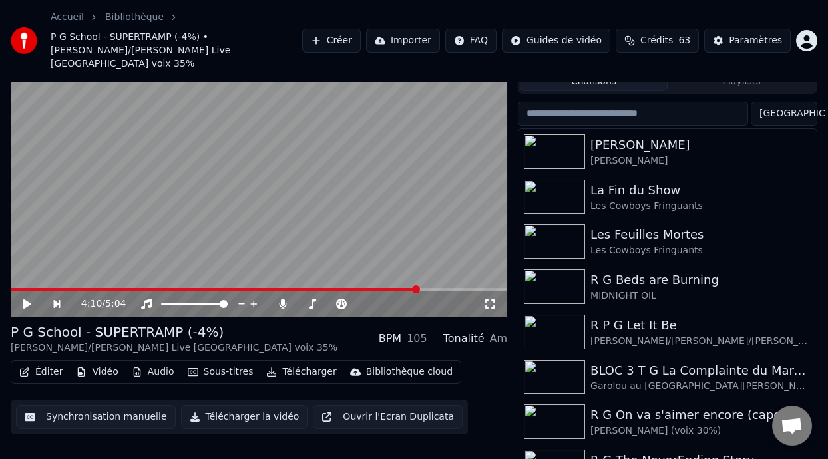
click at [418, 288] on span at bounding box center [215, 289] width 408 height 3
click at [28, 299] on icon at bounding box center [27, 303] width 8 height 9
click at [31, 299] on icon at bounding box center [36, 304] width 30 height 11
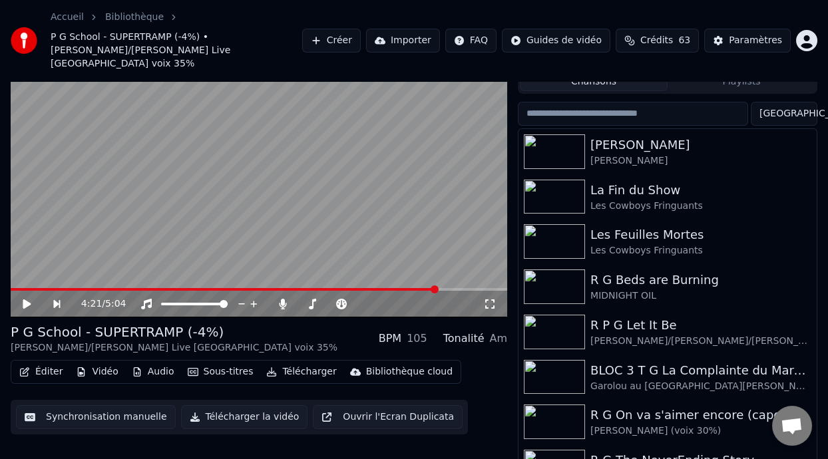
click at [33, 299] on icon at bounding box center [36, 304] width 30 height 11
click at [26, 299] on icon at bounding box center [36, 304] width 30 height 11
click at [49, 363] on button "Éditer" at bounding box center [41, 372] width 54 height 19
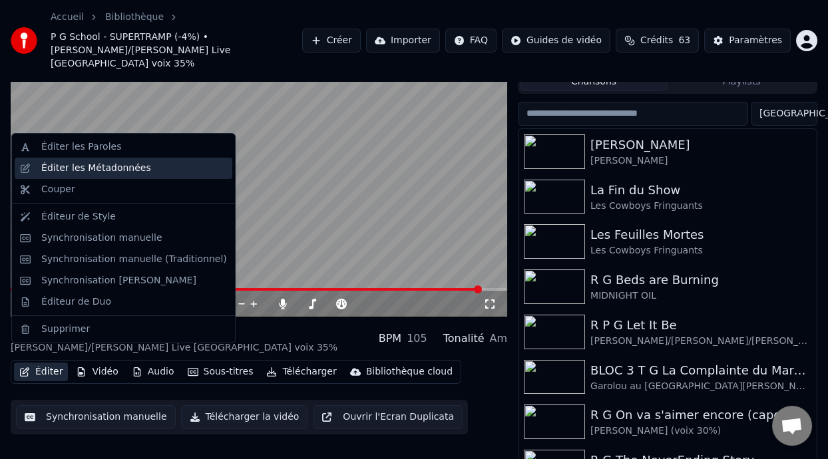
click at [159, 166] on div "Éditer les Métadonnées" at bounding box center [134, 168] width 186 height 13
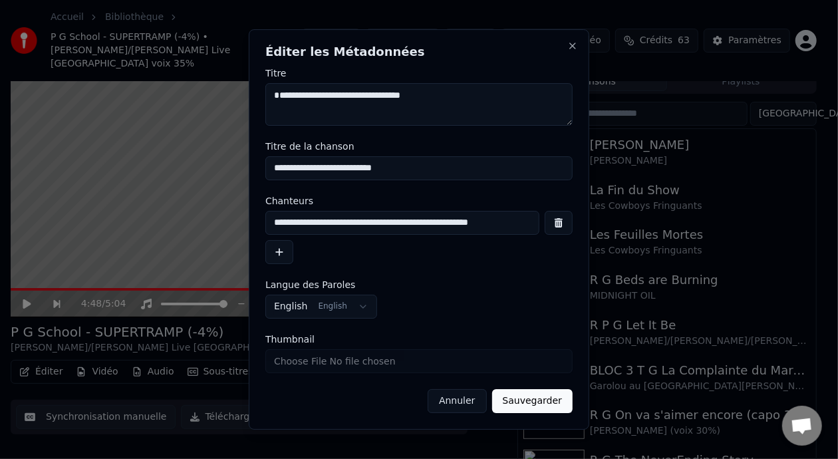
click at [398, 169] on input "**********" at bounding box center [418, 168] width 307 height 24
type input "**********"
click at [544, 404] on button "Sauvegarder" at bounding box center [532, 401] width 81 height 24
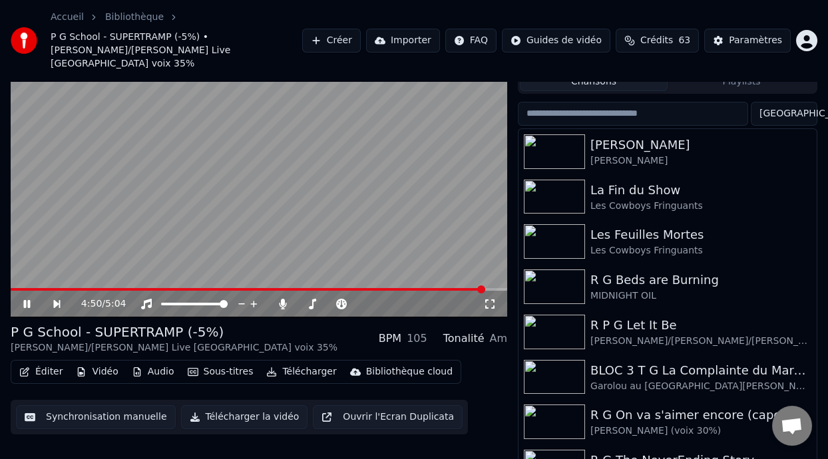
click at [23, 299] on icon at bounding box center [36, 304] width 30 height 11
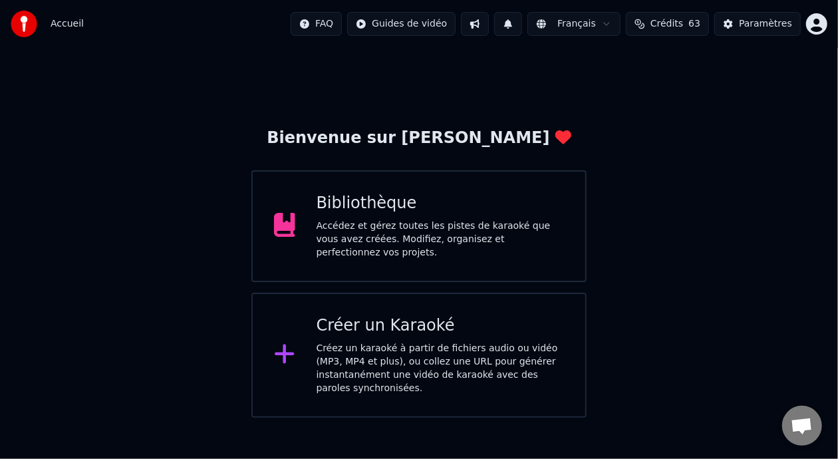
click at [422, 263] on div "Bibliothèque Accédez et gérez toutes les pistes de karaoké que vous avez créées…" at bounding box center [419, 226] width 335 height 112
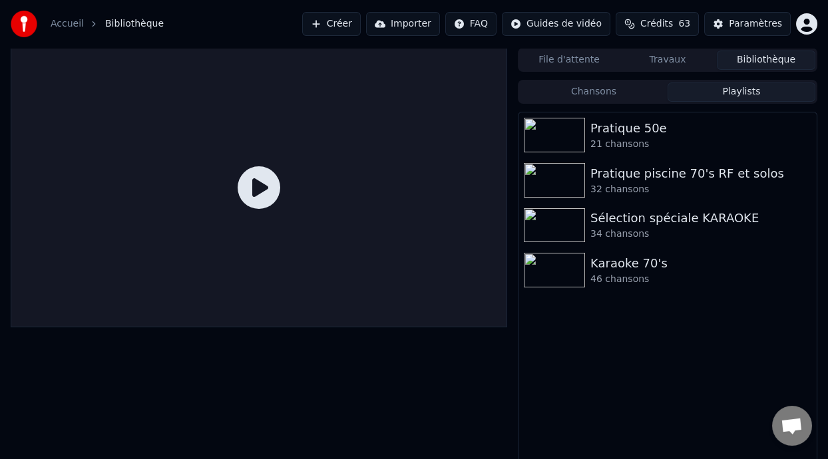
click at [717, 90] on button "Playlists" at bounding box center [741, 92] width 148 height 19
click at [643, 135] on div "Pratique 50e" at bounding box center [694, 128] width 208 height 19
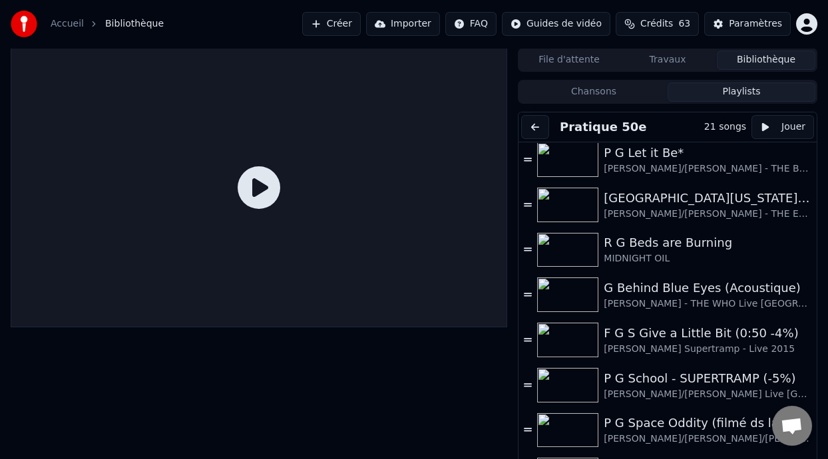
scroll to position [367, 0]
click at [657, 387] on div "[PERSON_NAME]/[PERSON_NAME] Live [GEOGRAPHIC_DATA] voix 35%" at bounding box center [700, 393] width 194 height 13
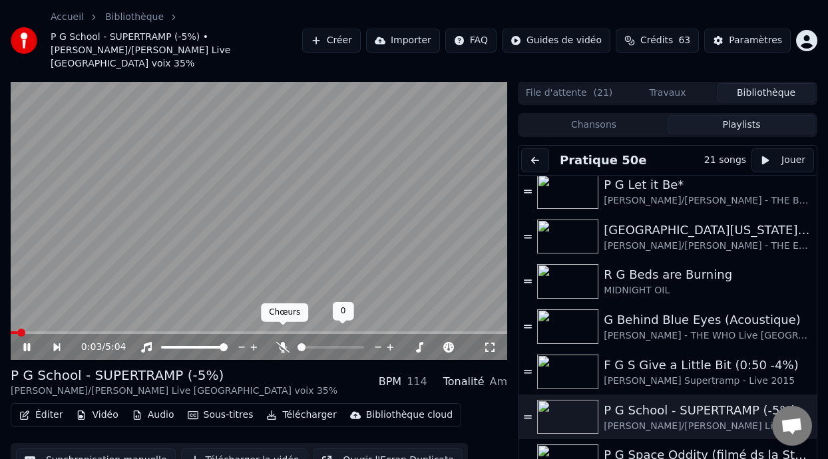
click at [282, 342] on icon at bounding box center [282, 347] width 13 height 11
click at [27, 342] on icon at bounding box center [36, 347] width 30 height 11
click at [26, 343] on icon at bounding box center [27, 347] width 8 height 9
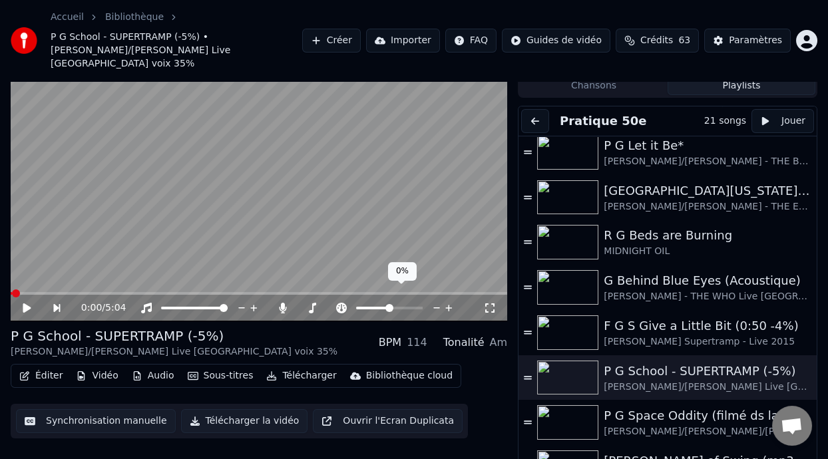
click at [383, 307] on span at bounding box center [372, 308] width 33 height 3
click at [385, 304] on span at bounding box center [386, 308] width 8 height 8
click at [23, 303] on icon at bounding box center [36, 308] width 30 height 11
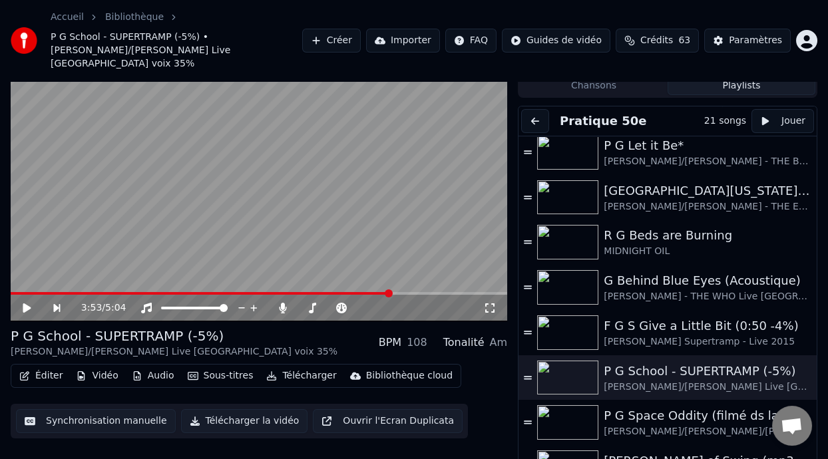
click at [390, 289] on span at bounding box center [389, 293] width 8 height 8
click at [25, 303] on icon at bounding box center [27, 307] width 8 height 9
click at [27, 303] on icon at bounding box center [36, 308] width 30 height 11
click at [27, 303] on icon at bounding box center [27, 307] width 8 height 9
click at [27, 304] on icon at bounding box center [26, 308] width 7 height 8
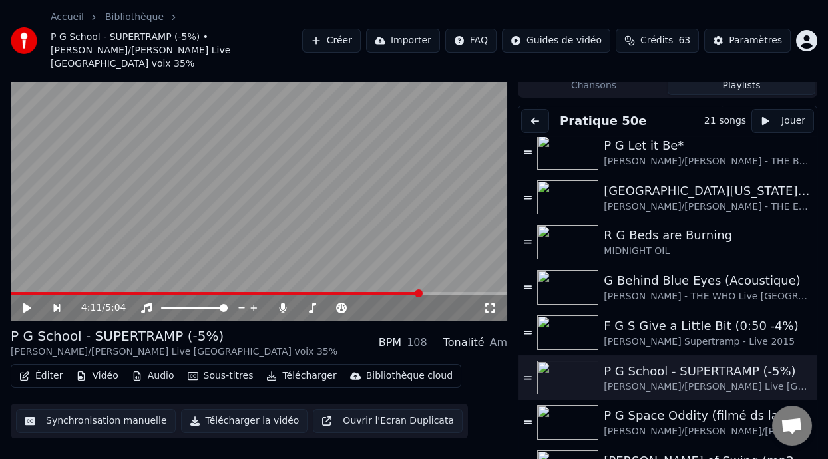
click at [29, 303] on icon at bounding box center [36, 308] width 30 height 11
click at [29, 304] on icon at bounding box center [26, 308] width 7 height 8
click at [29, 303] on icon at bounding box center [36, 308] width 30 height 11
click at [29, 304] on icon at bounding box center [26, 308] width 7 height 8
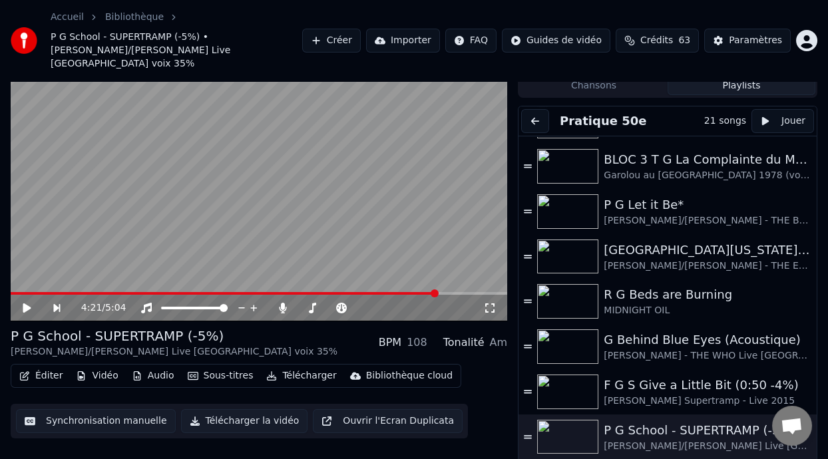
scroll to position [301, 0]
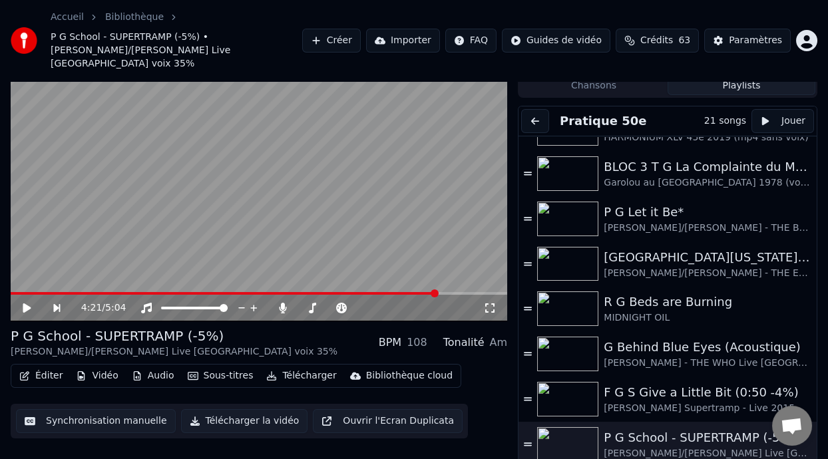
click at [309, 292] on span at bounding box center [224, 293] width 426 height 3
click at [332, 292] on span at bounding box center [259, 293] width 496 height 3
click at [380, 289] on span at bounding box center [377, 293] width 8 height 8
click at [201, 277] on video at bounding box center [259, 181] width 496 height 279
click at [200, 292] on span at bounding box center [196, 293] width 371 height 3
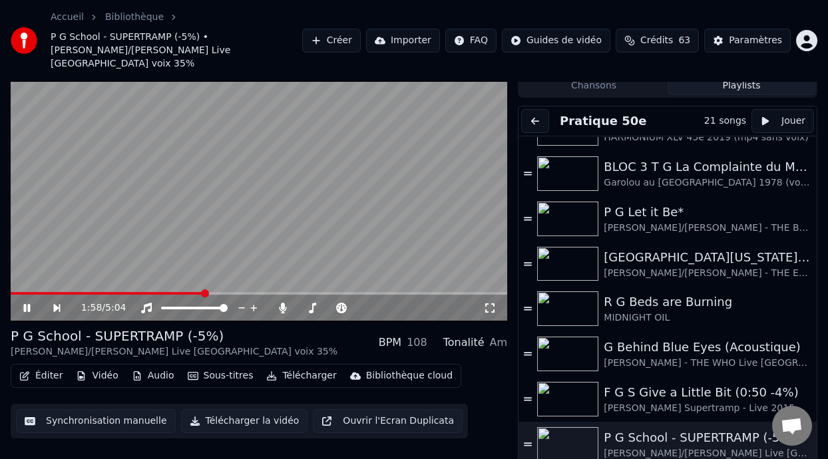
click at [228, 292] on span at bounding box center [259, 293] width 496 height 3
click at [100, 276] on video at bounding box center [259, 181] width 496 height 279
click at [104, 292] on span at bounding box center [156, 293] width 291 height 3
click at [363, 289] on span at bounding box center [361, 293] width 8 height 8
click at [417, 289] on span at bounding box center [415, 293] width 8 height 8
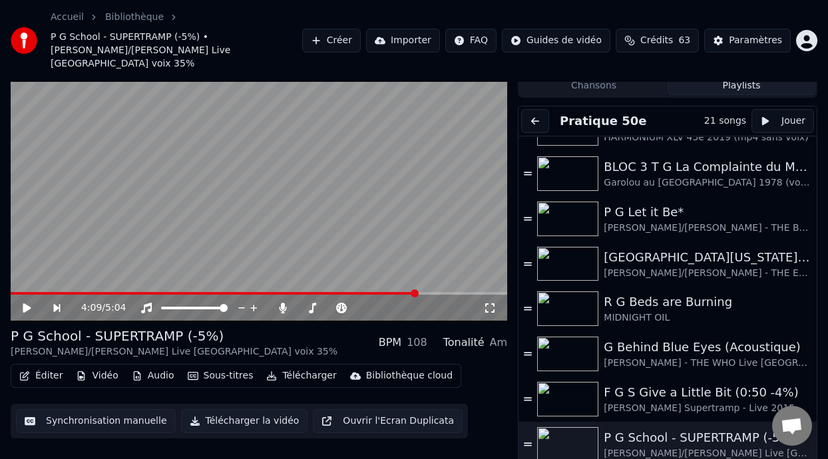
click at [27, 303] on icon at bounding box center [27, 307] width 8 height 9
click at [46, 367] on button "Éditer" at bounding box center [41, 376] width 54 height 19
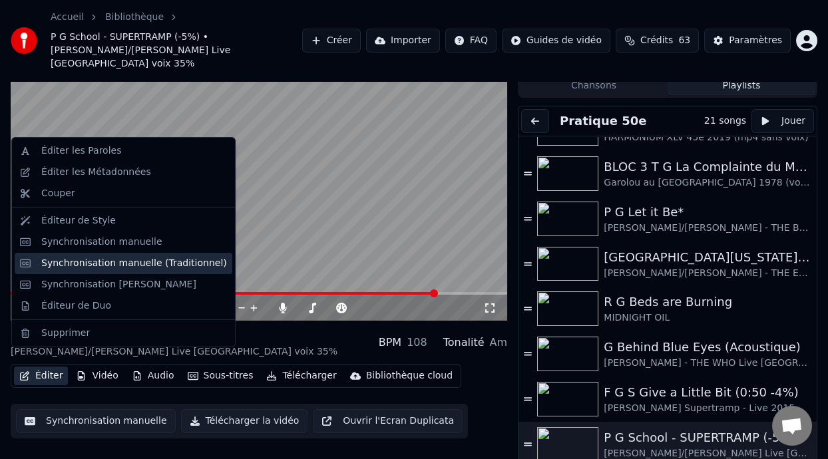
click at [148, 263] on div "Synchronisation manuelle (Traditionnel)" at bounding box center [134, 263] width 186 height 13
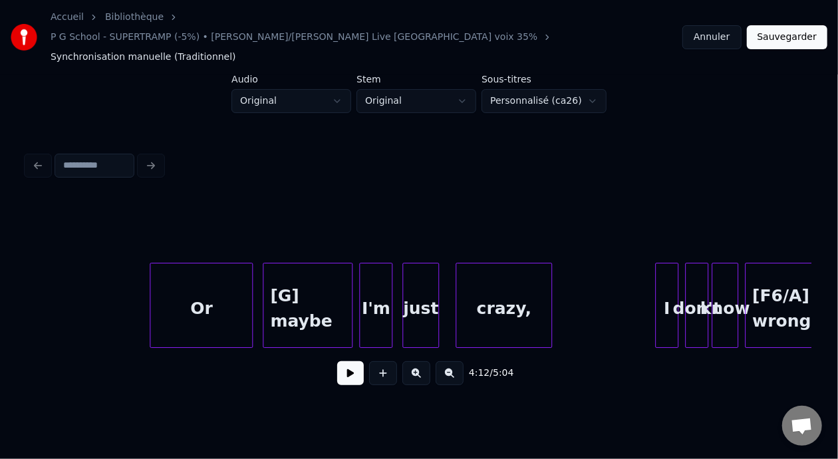
scroll to position [0, 42622]
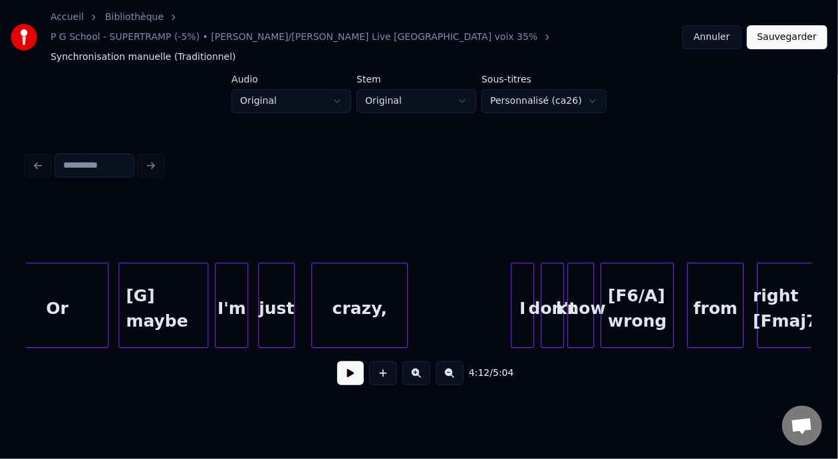
click at [637, 272] on div "[F6/A] wrong" at bounding box center [637, 308] width 72 height 90
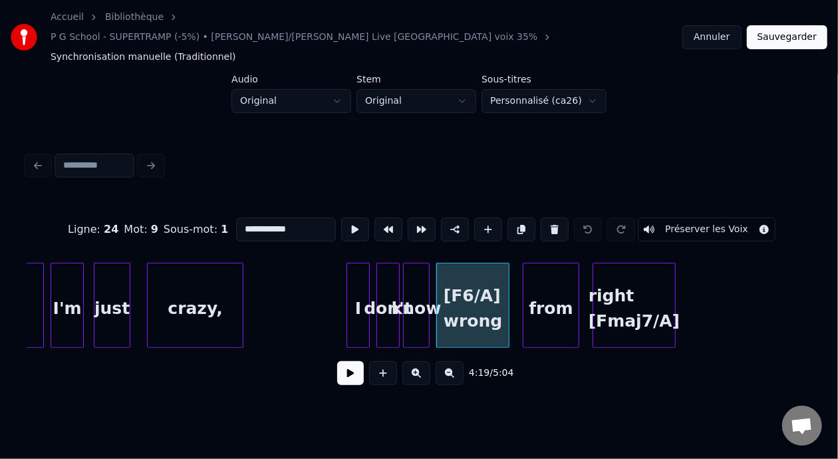
scroll to position [0, 42840]
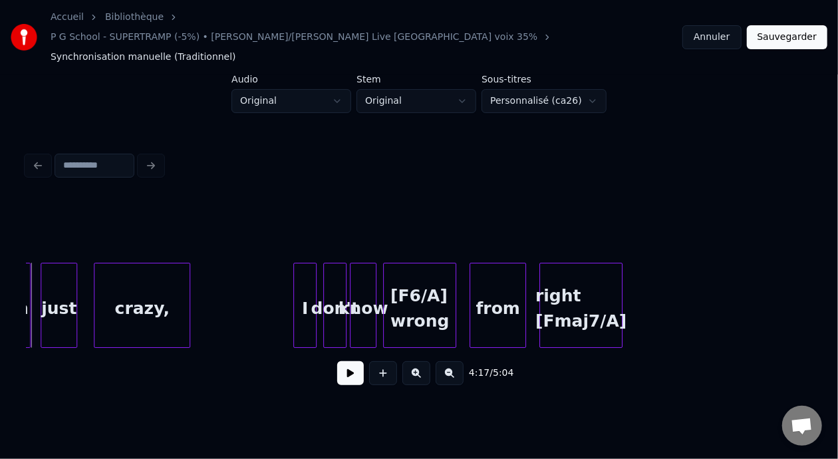
click at [342, 367] on button at bounding box center [350, 373] width 27 height 24
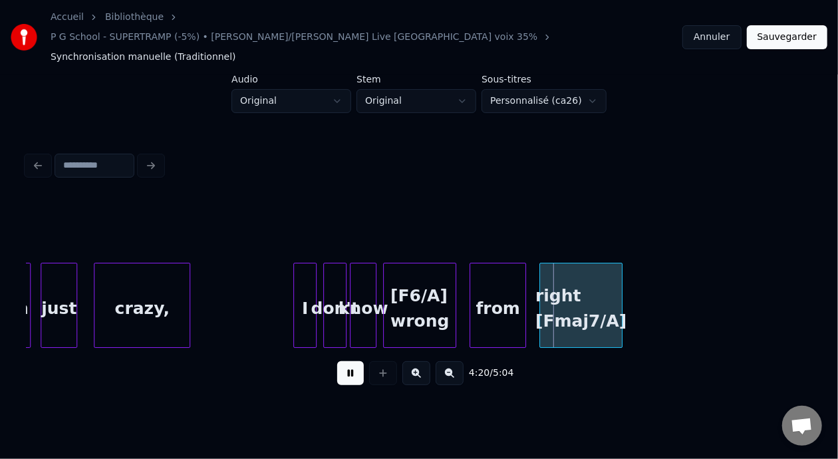
click at [341, 367] on button at bounding box center [350, 373] width 27 height 24
click at [425, 278] on div "[F6/A] wrong" at bounding box center [420, 308] width 72 height 90
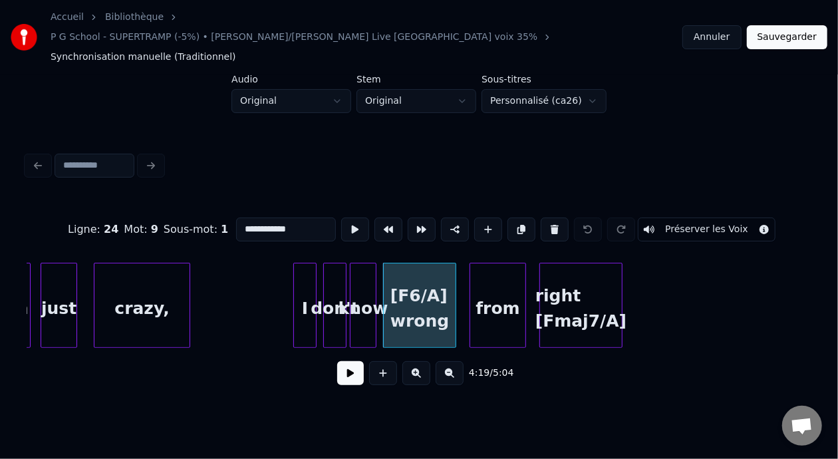
click at [243, 218] on input "**********" at bounding box center [286, 230] width 100 height 24
click at [581, 289] on div "right [Fmaj7/A]" at bounding box center [581, 308] width 82 height 90
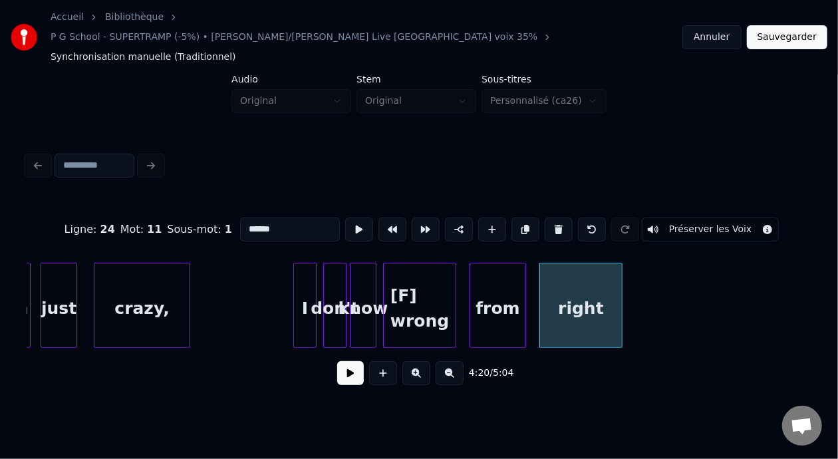
click at [126, 271] on div "crazy," at bounding box center [141, 308] width 95 height 90
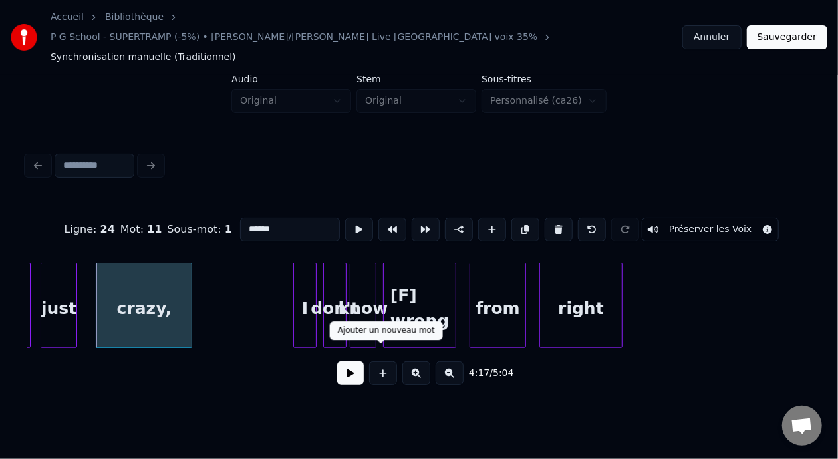
type input "*****"
click at [350, 362] on button at bounding box center [350, 373] width 27 height 24
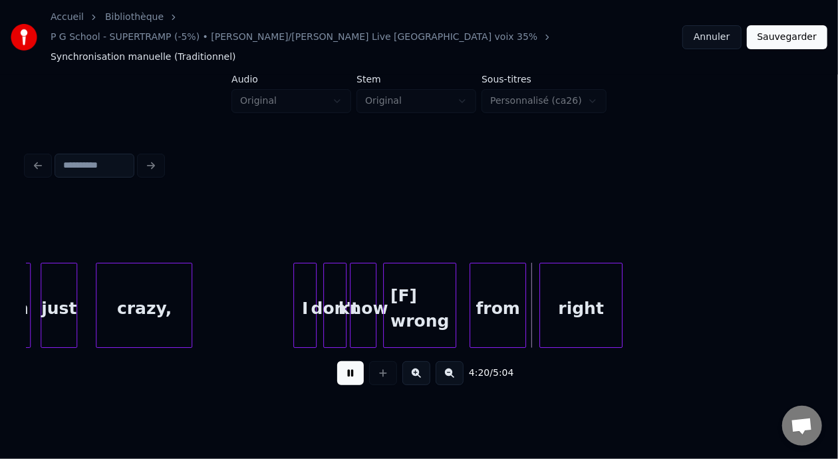
click at [350, 362] on button at bounding box center [350, 373] width 27 height 24
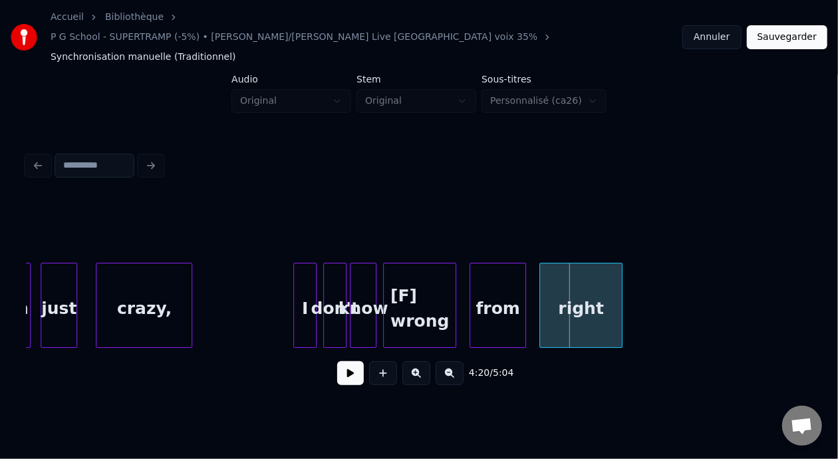
click at [54, 275] on div "just" at bounding box center [58, 308] width 35 height 90
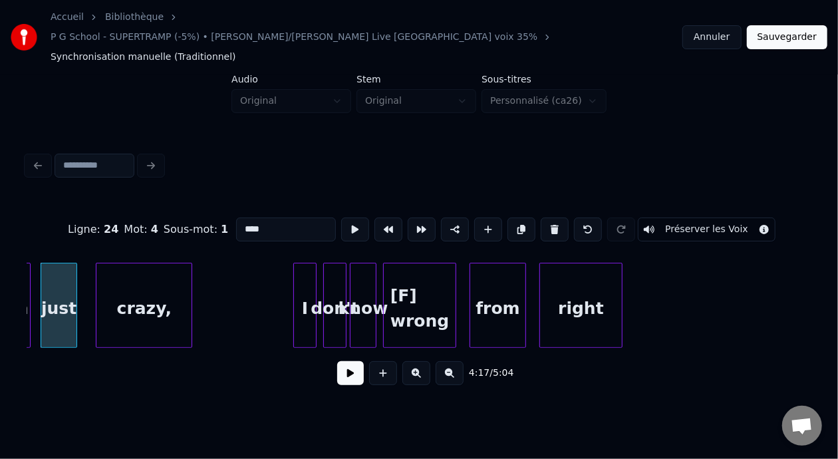
click at [341, 367] on button at bounding box center [350, 373] width 27 height 24
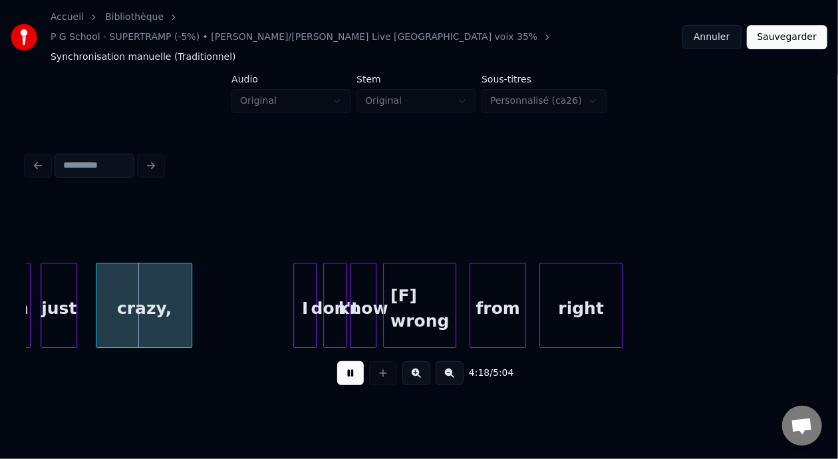
click at [341, 367] on button at bounding box center [350, 373] width 27 height 24
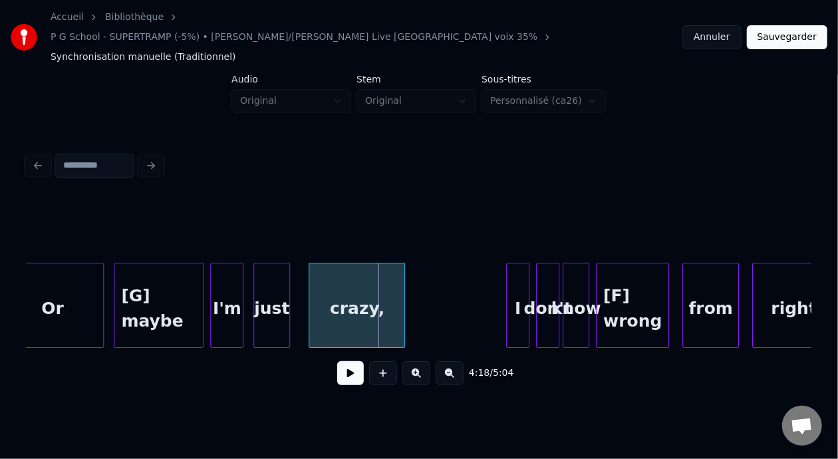
scroll to position [0, 42592]
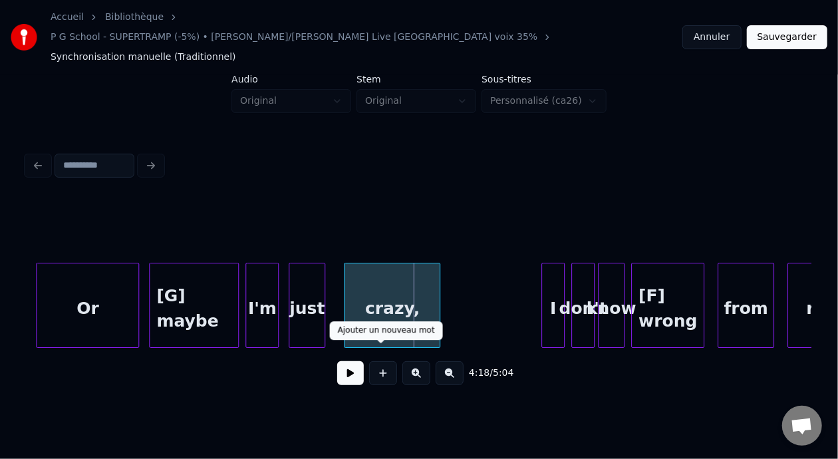
click at [346, 361] on button at bounding box center [350, 373] width 27 height 24
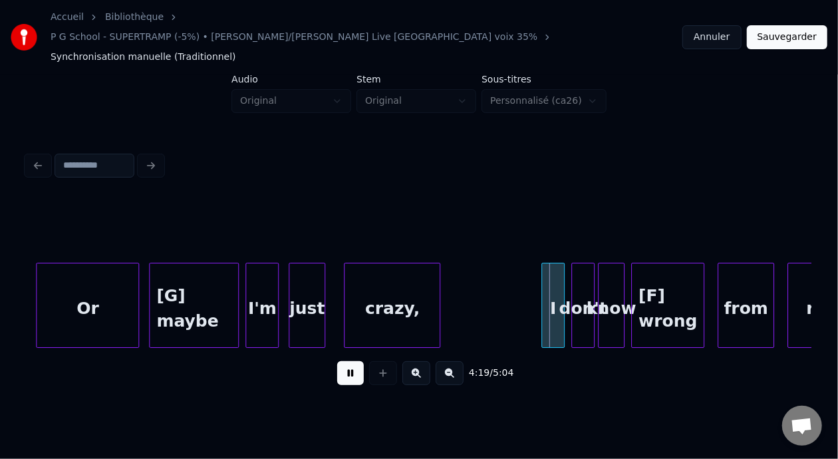
click at [346, 361] on button at bounding box center [350, 373] width 27 height 24
click at [106, 290] on div "Or" at bounding box center [88, 308] width 102 height 90
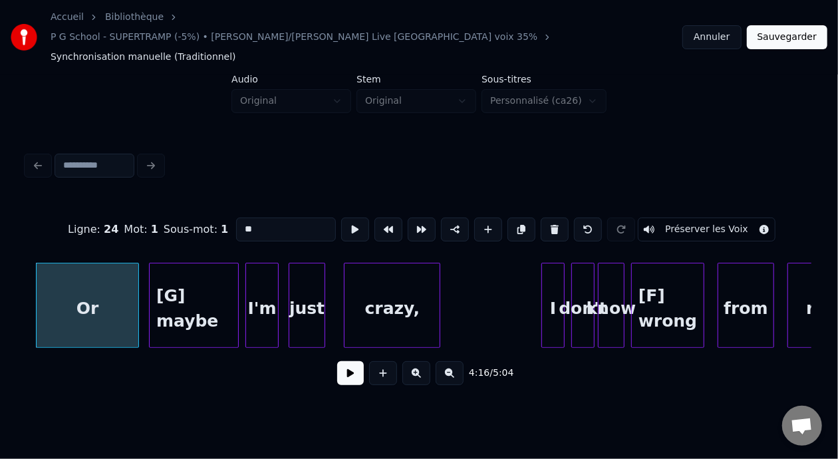
click at [343, 363] on button at bounding box center [350, 373] width 27 height 24
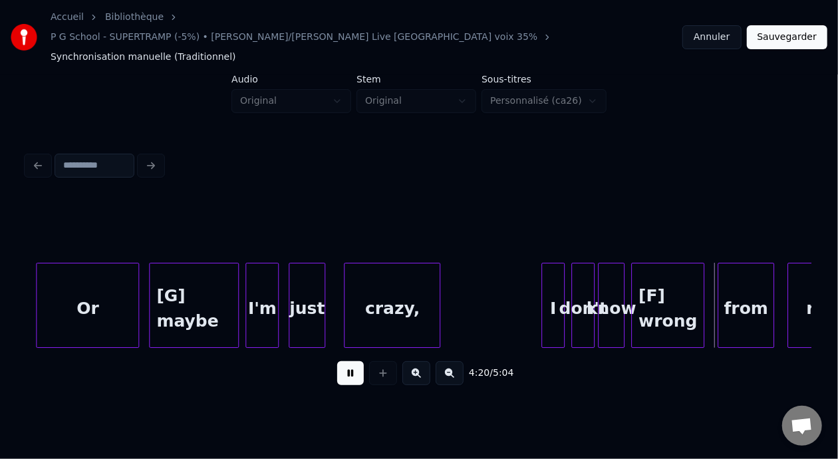
click at [343, 362] on button at bounding box center [350, 373] width 27 height 24
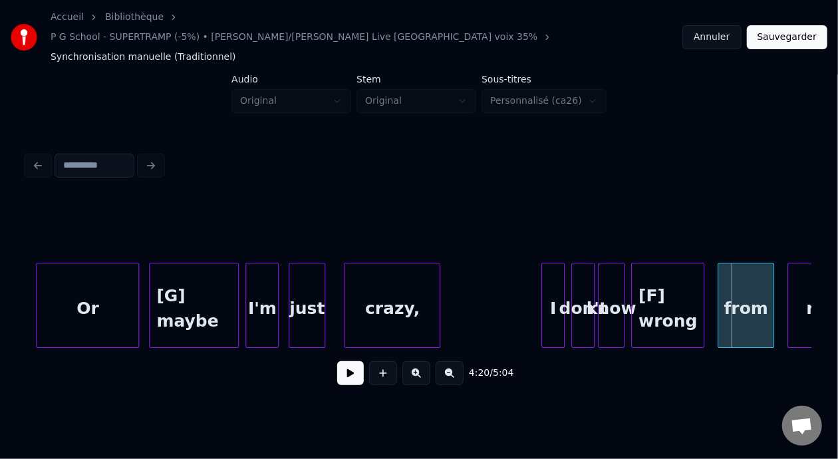
click at [343, 362] on button at bounding box center [350, 373] width 27 height 24
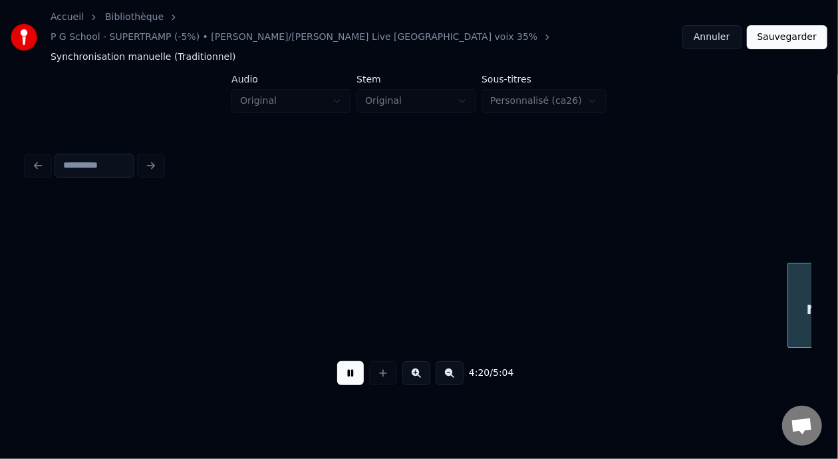
scroll to position [0, 43377]
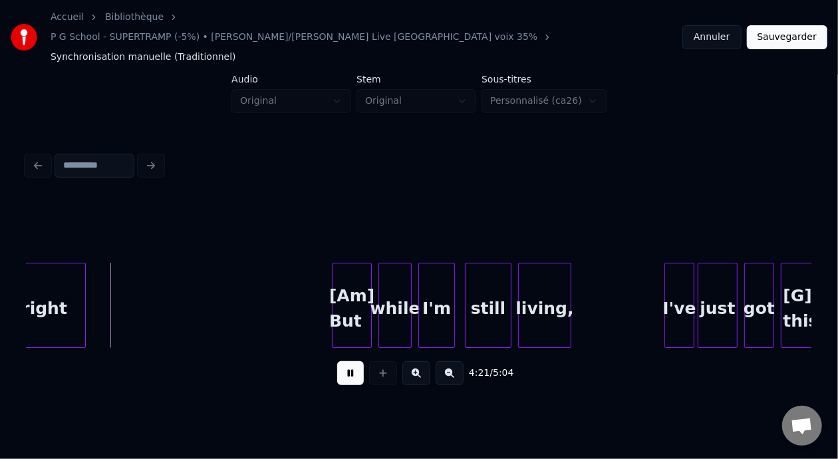
click at [343, 362] on button at bounding box center [350, 373] width 27 height 24
click at [337, 361] on button at bounding box center [350, 373] width 27 height 24
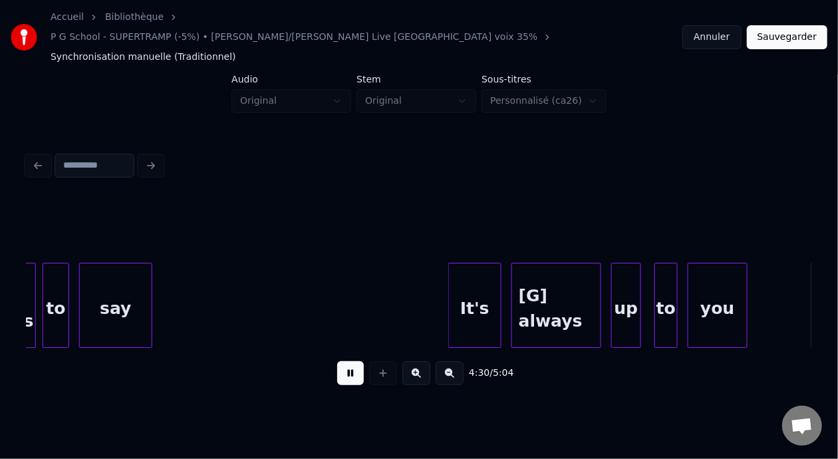
scroll to position [0, 44950]
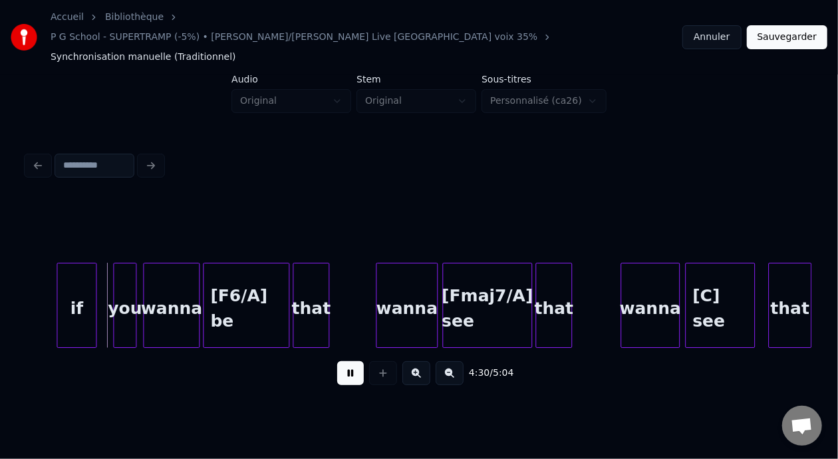
click at [337, 361] on button at bounding box center [350, 373] width 27 height 24
click at [252, 287] on div "[F6/A] be" at bounding box center [246, 308] width 85 height 90
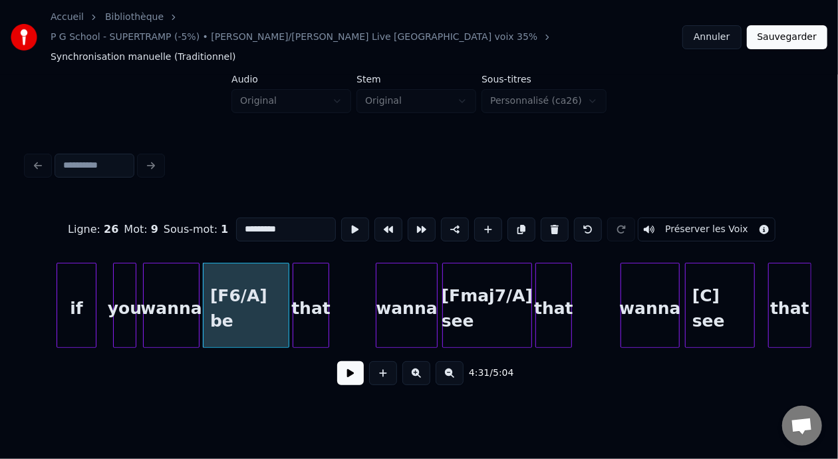
click at [237, 218] on input "*********" at bounding box center [286, 230] width 100 height 24
click at [499, 285] on div "[Fmaj7/A] see" at bounding box center [487, 308] width 88 height 90
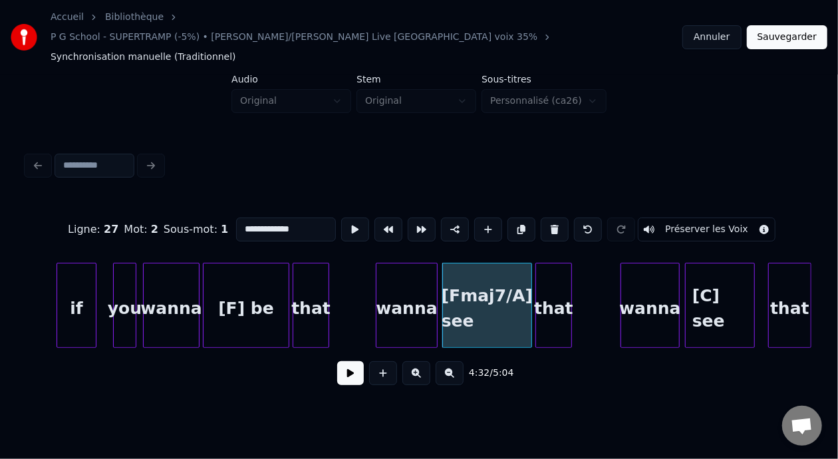
click at [253, 218] on input "**********" at bounding box center [286, 230] width 100 height 24
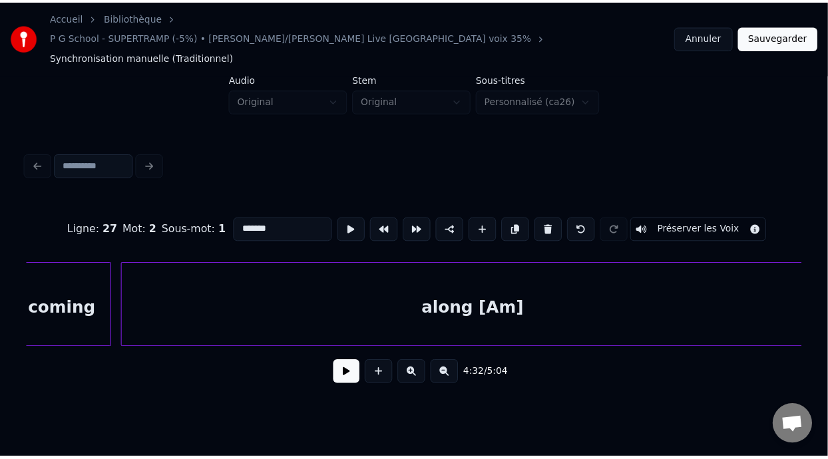
scroll to position [0, 47354]
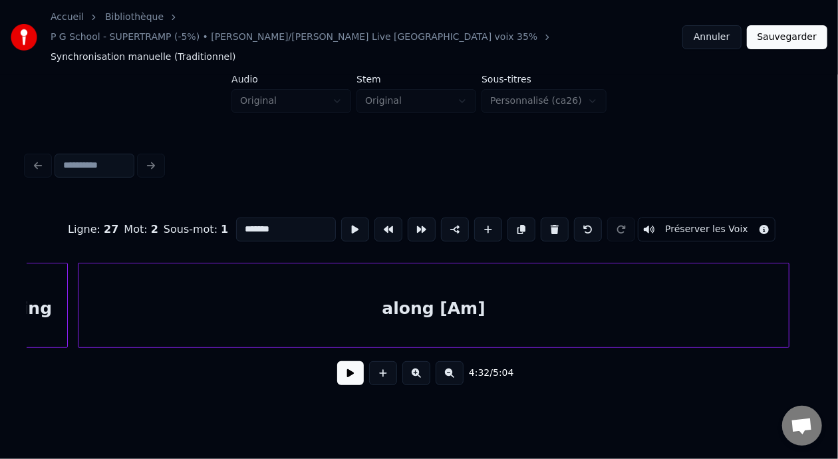
type input "*******"
click at [792, 25] on button "Sauvegarder" at bounding box center [787, 37] width 81 height 24
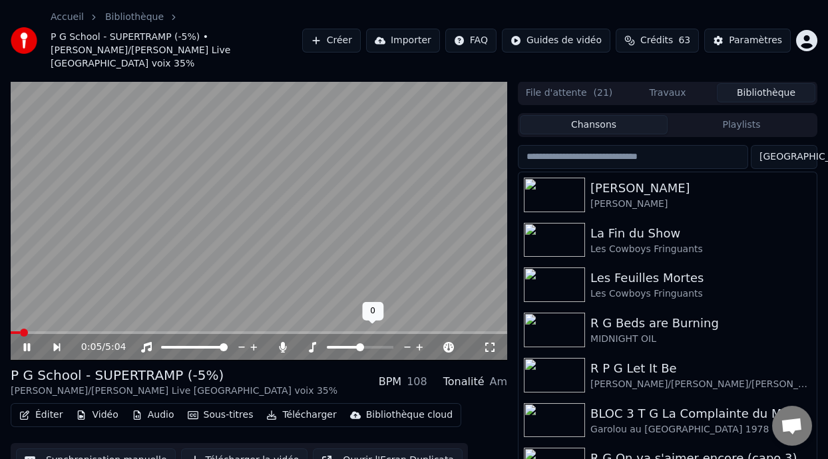
click at [361, 343] on span at bounding box center [360, 347] width 8 height 8
click at [399, 329] on span at bounding box center [397, 333] width 8 height 8
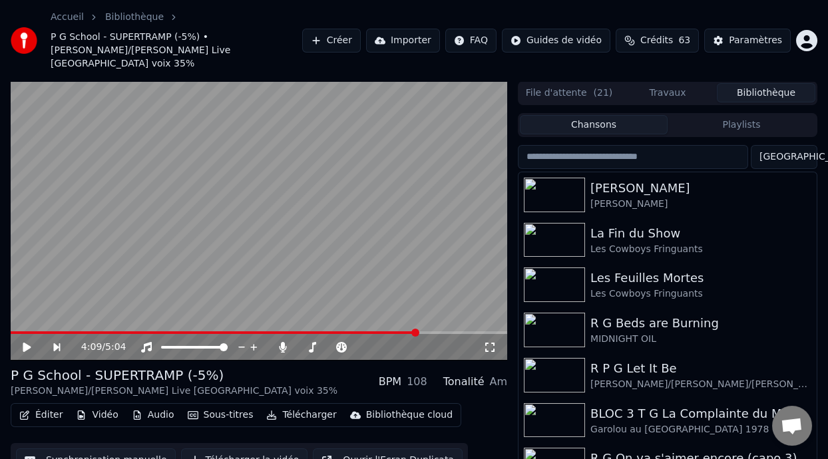
scroll to position [43, 0]
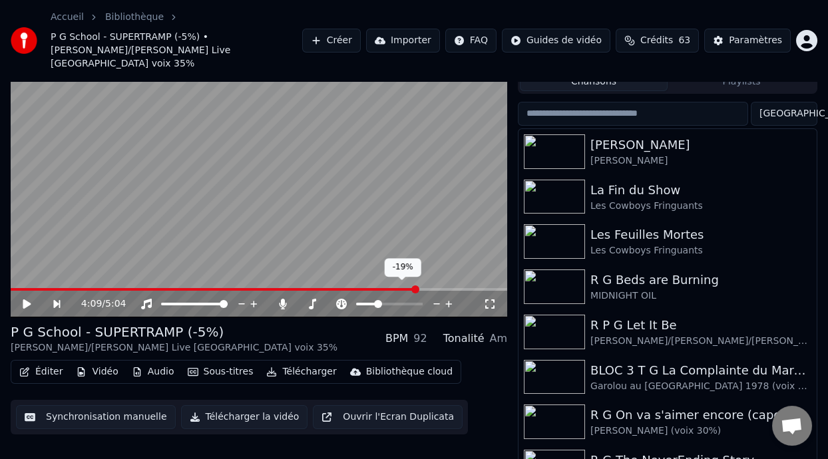
click at [376, 303] on span at bounding box center [366, 304] width 21 height 3
click at [383, 300] on span at bounding box center [383, 304] width 8 height 8
click at [24, 299] on icon at bounding box center [36, 304] width 30 height 11
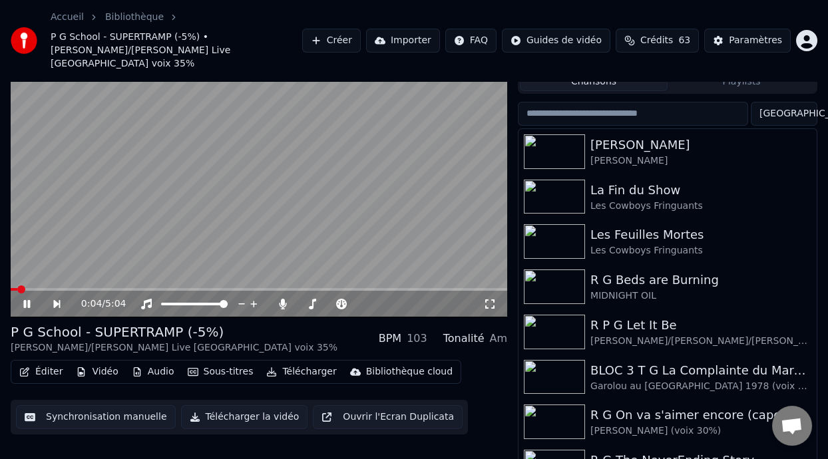
click at [17, 288] on span at bounding box center [14, 289] width 7 height 3
click at [15, 291] on div "4:59 / 5:04" at bounding box center [259, 304] width 496 height 27
click at [17, 273] on video at bounding box center [259, 177] width 496 height 279
click at [17, 288] on span at bounding box center [14, 289] width 7 height 3
click at [27, 299] on icon at bounding box center [36, 304] width 30 height 11
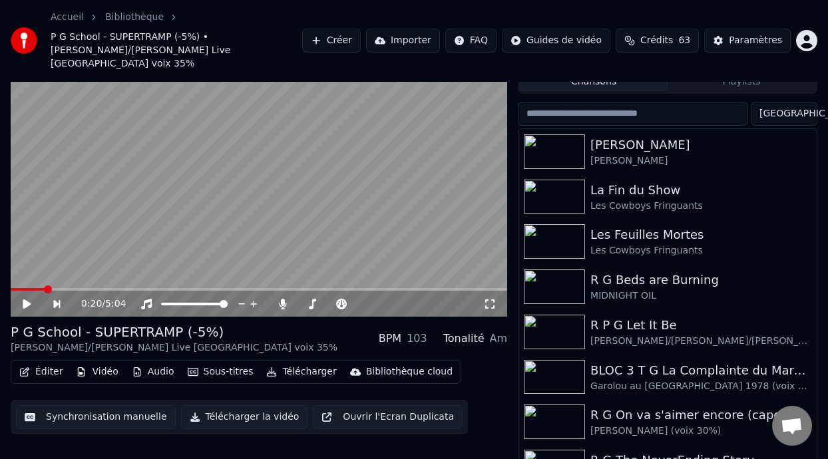
click at [29, 299] on icon at bounding box center [27, 303] width 8 height 9
click at [27, 299] on icon at bounding box center [36, 304] width 30 height 11
